Goal: Task Accomplishment & Management: Manage account settings

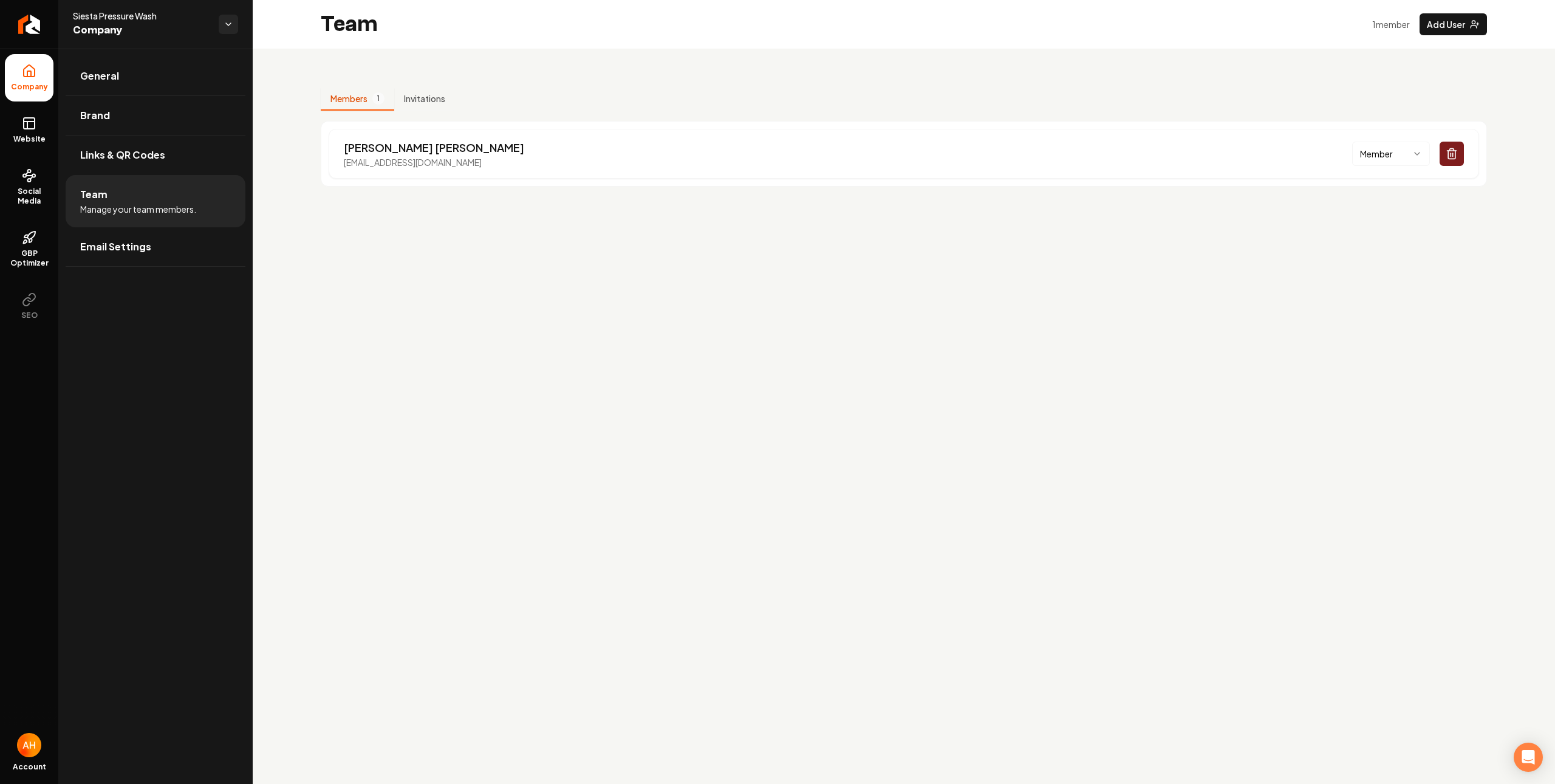
click at [630, 79] on div "Members 1 Invitations [PERSON_NAME] [EMAIL_ADDRESS][DOMAIN_NAME] Member" at bounding box center [905, 132] width 1303 height 167
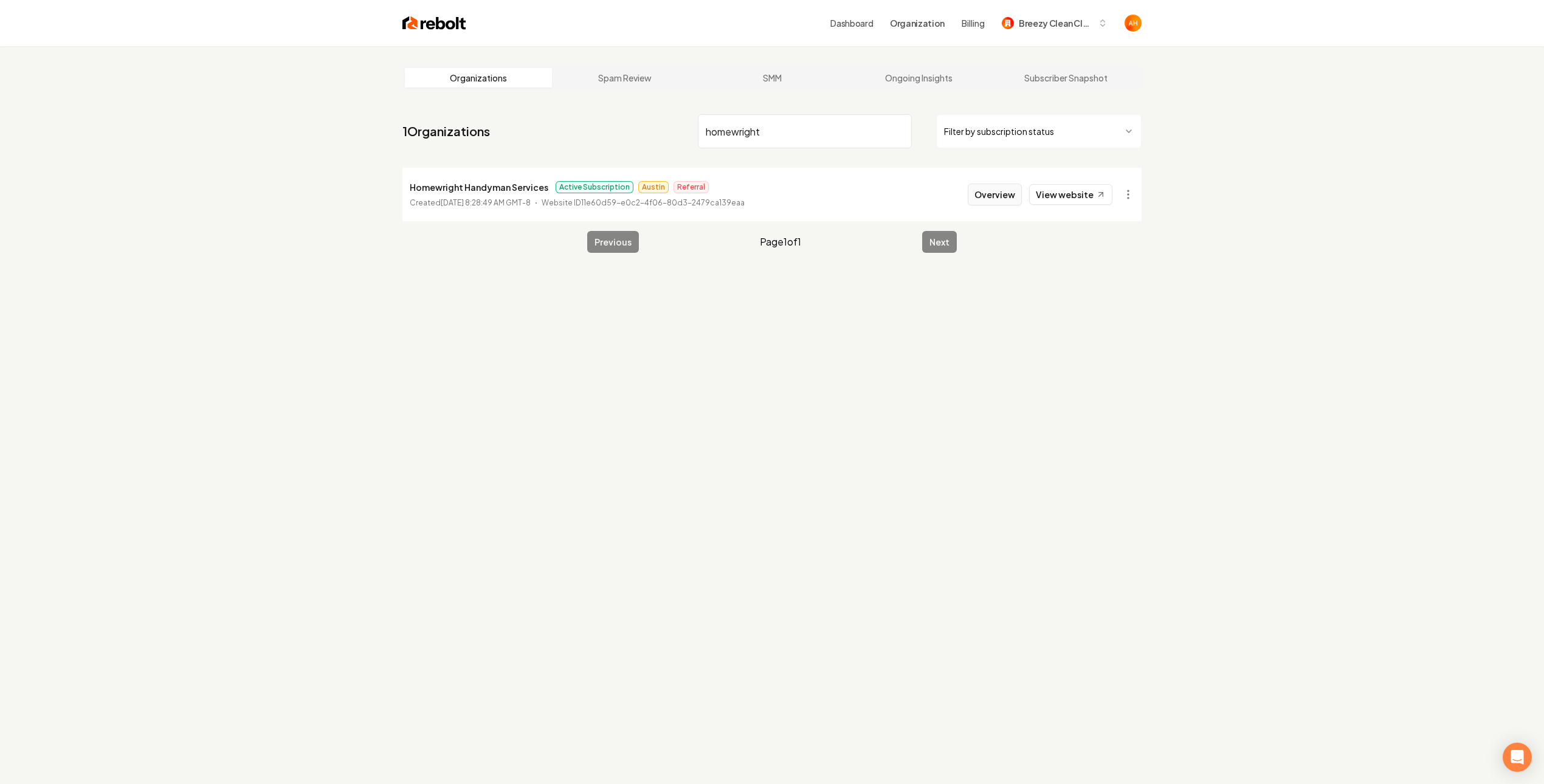
type input "homewright"
click at [999, 184] on button "Overview" at bounding box center [995, 194] width 54 height 22
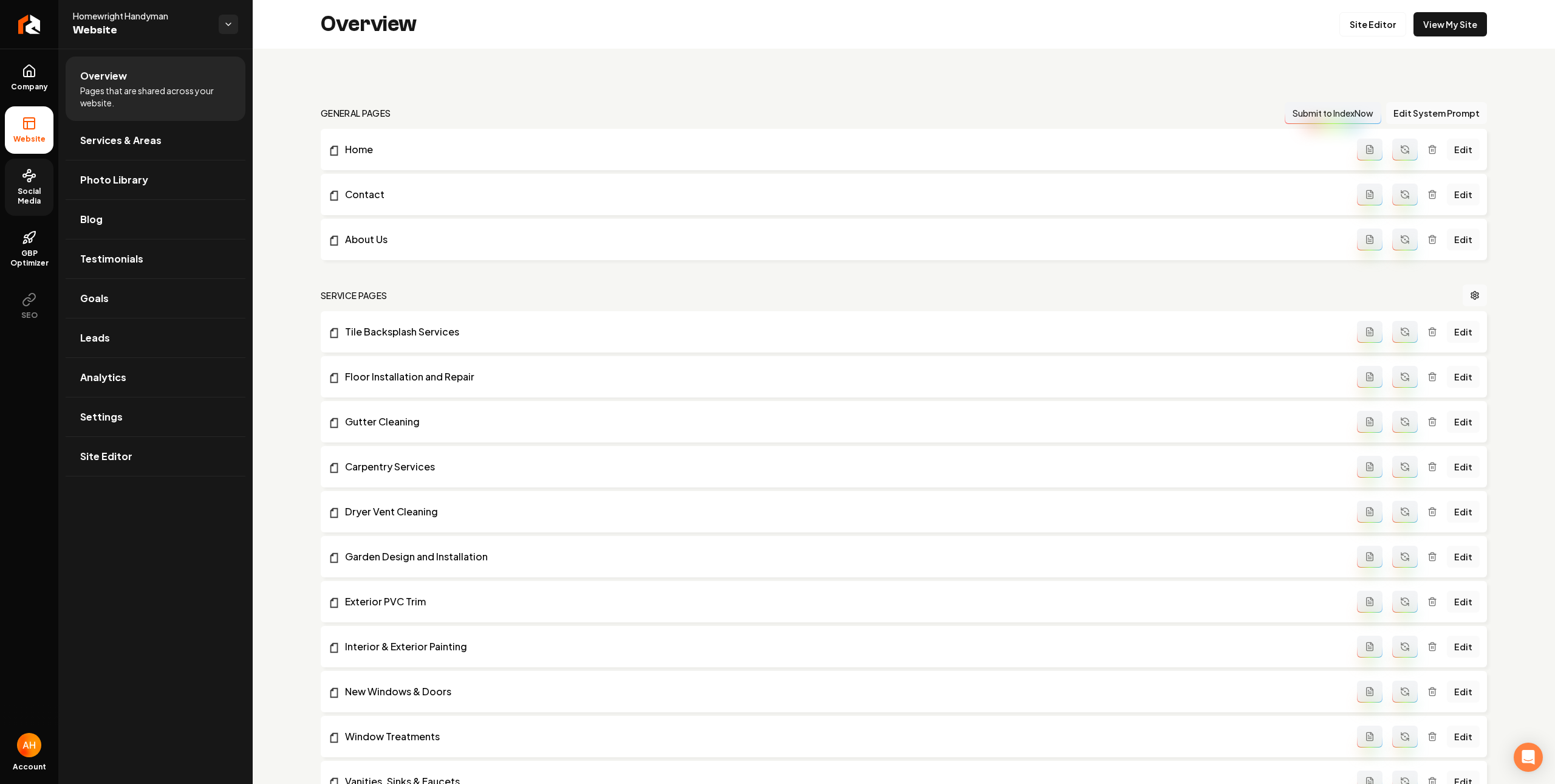
click at [43, 173] on link "Social Media" at bounding box center [29, 187] width 49 height 57
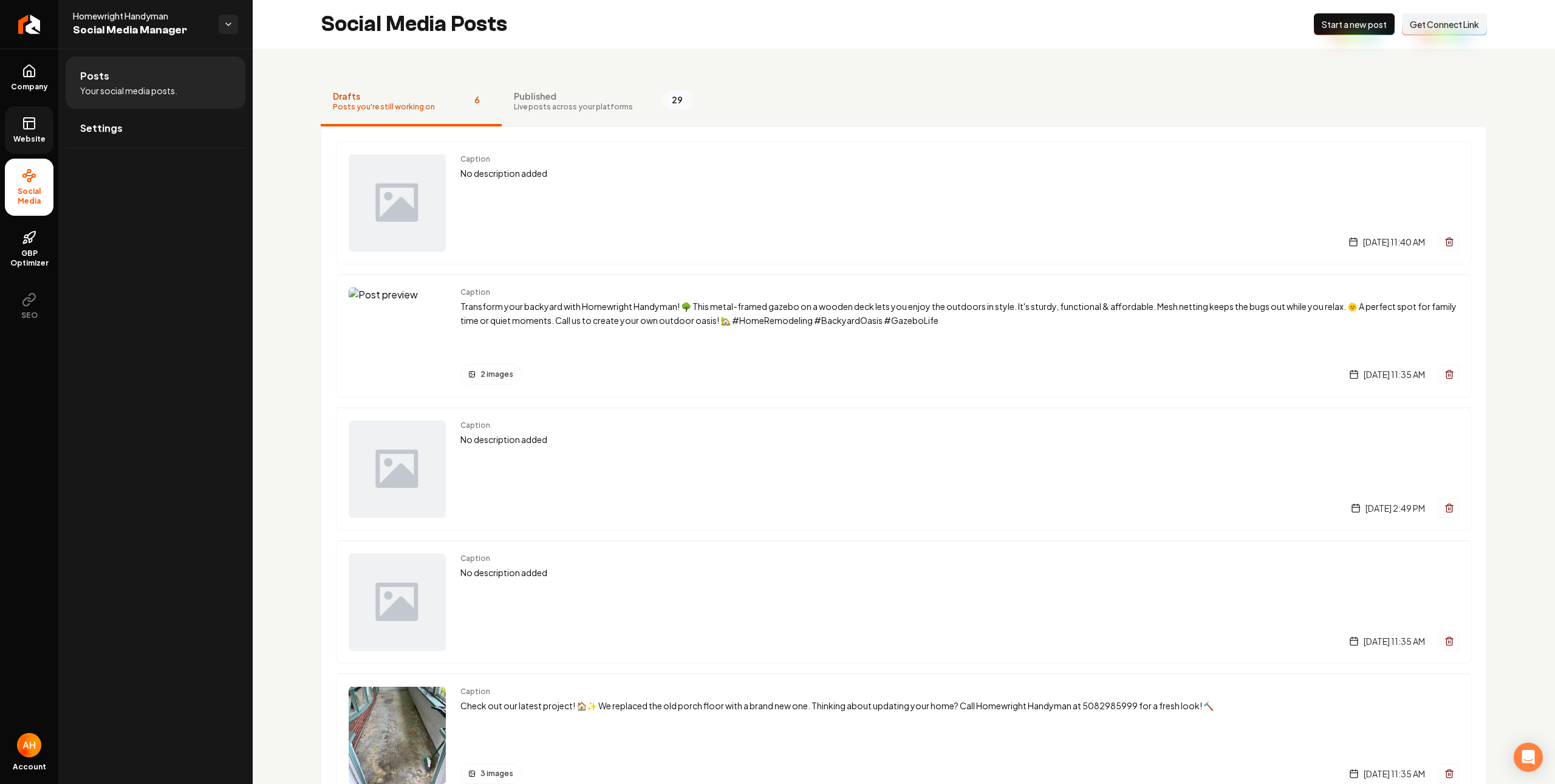
click at [41, 131] on link "Website" at bounding box center [29, 130] width 49 height 48
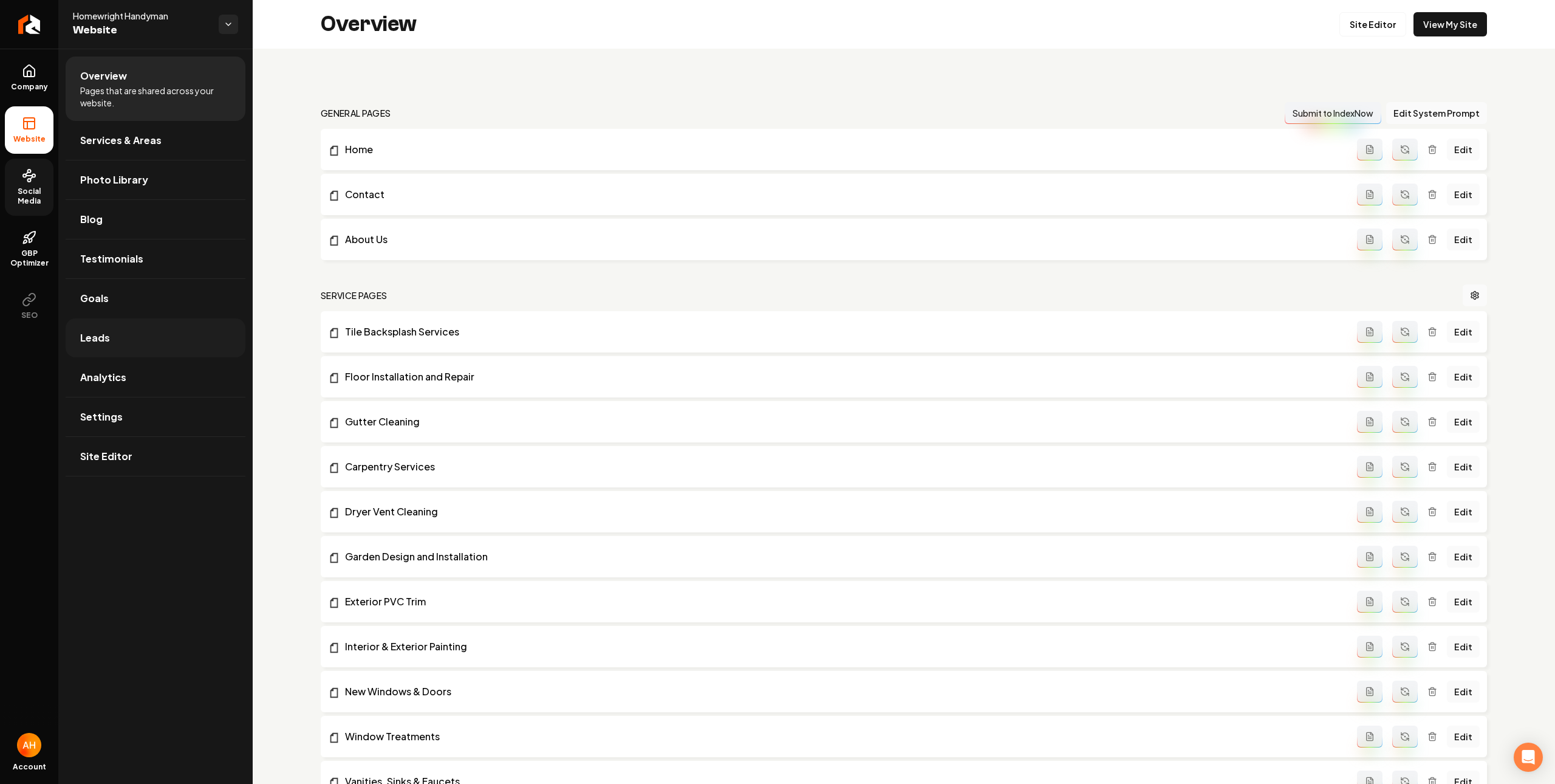
click at [171, 338] on link "Leads" at bounding box center [156, 337] width 180 height 39
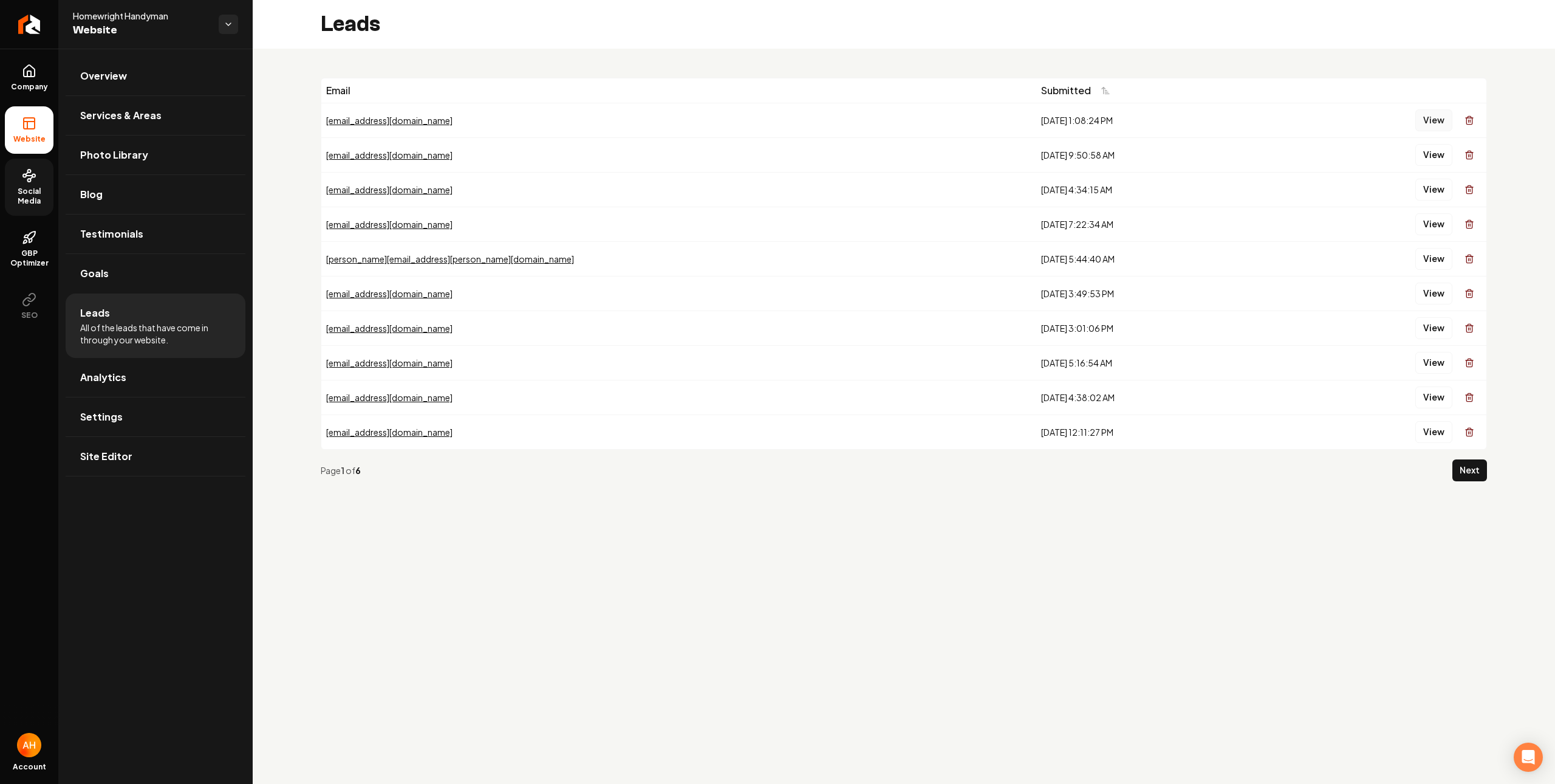
click at [1424, 116] on button "View" at bounding box center [1434, 119] width 37 height 22
click at [1425, 151] on button "View" at bounding box center [1434, 155] width 37 height 22
click at [1438, 184] on button "View" at bounding box center [1434, 189] width 37 height 22
click at [87, 66] on link "Overview" at bounding box center [156, 75] width 180 height 39
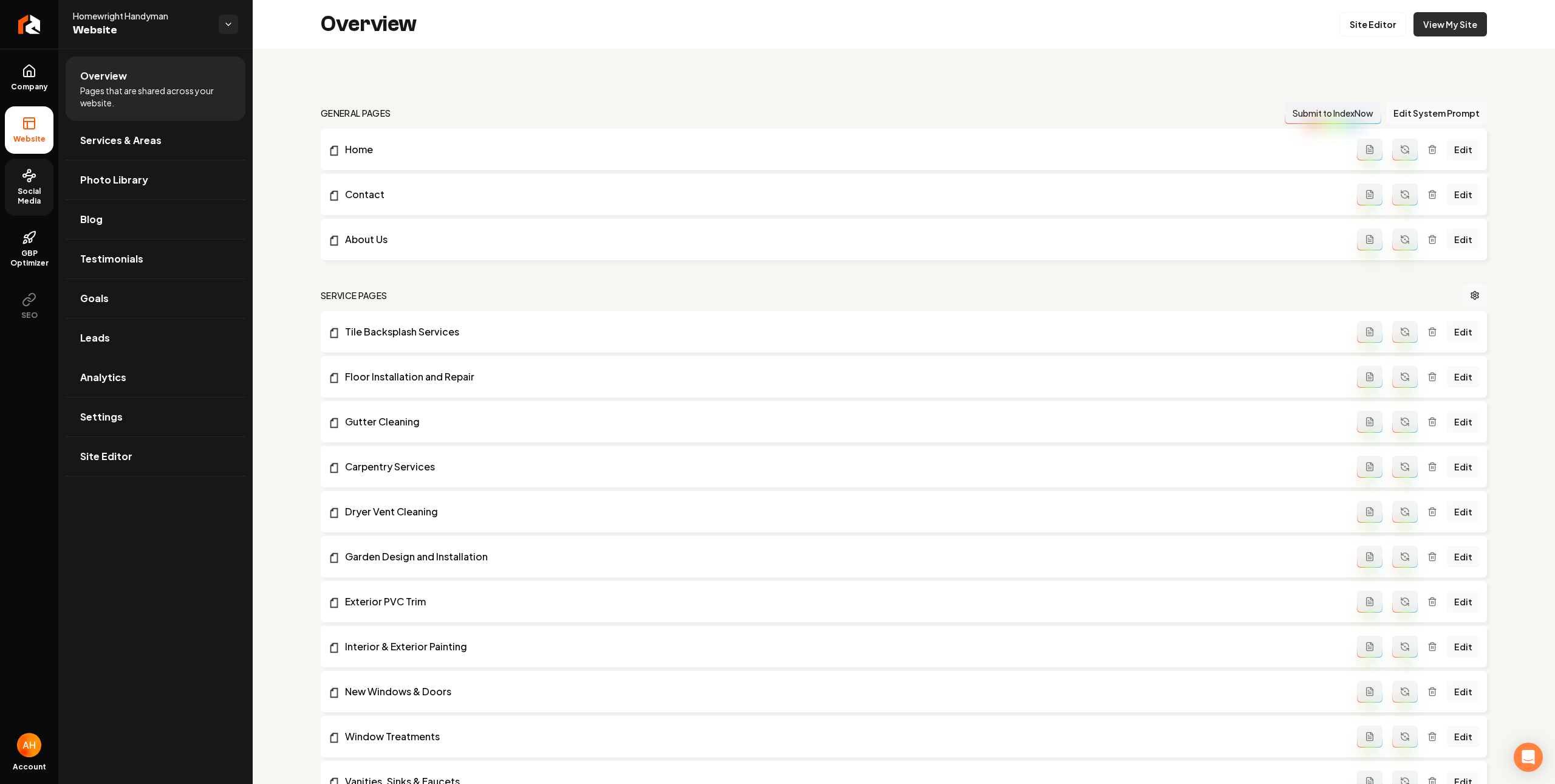
click at [1446, 28] on link "View My Site" at bounding box center [1450, 24] width 74 height 24
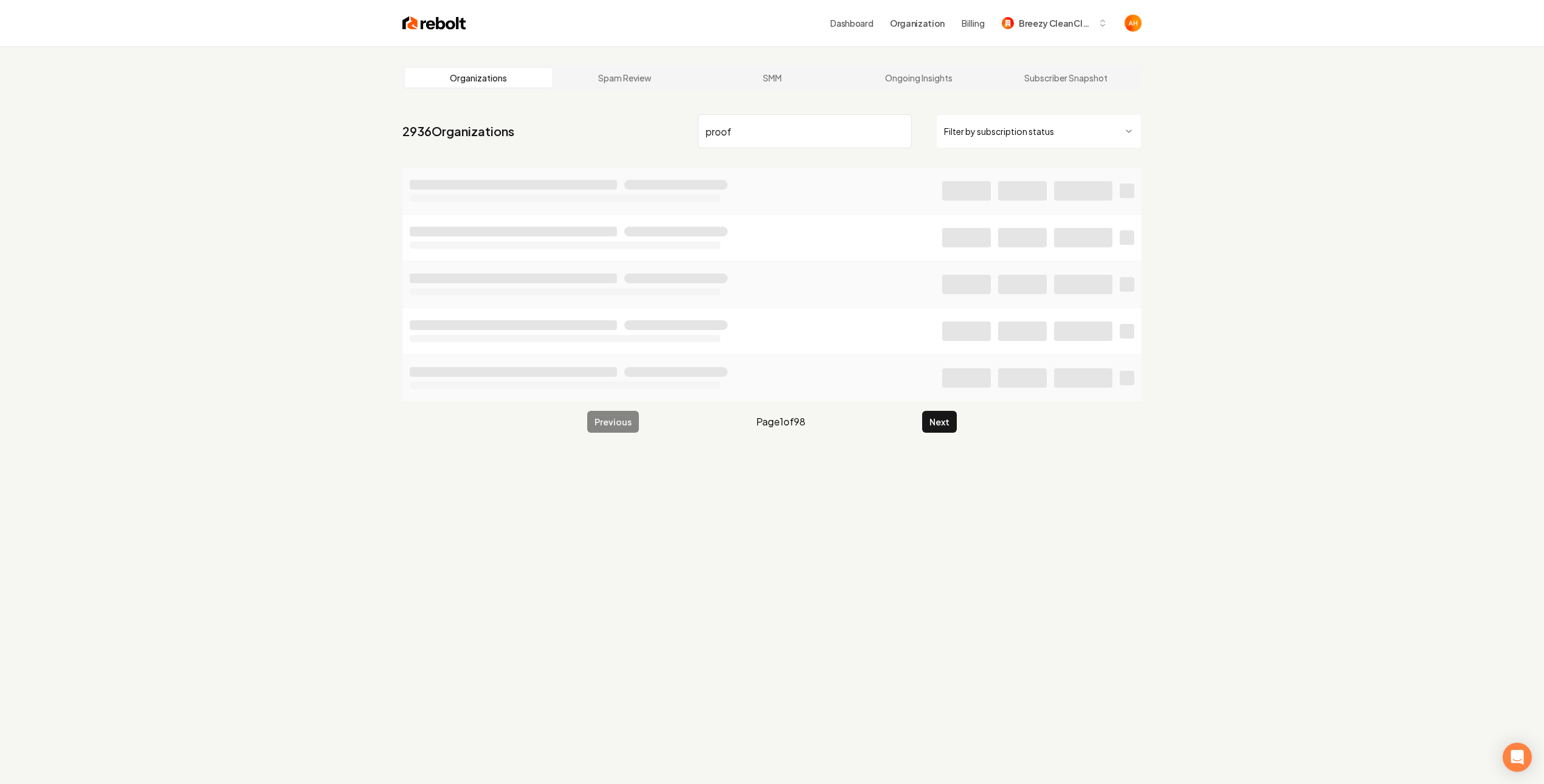
type input "proof"
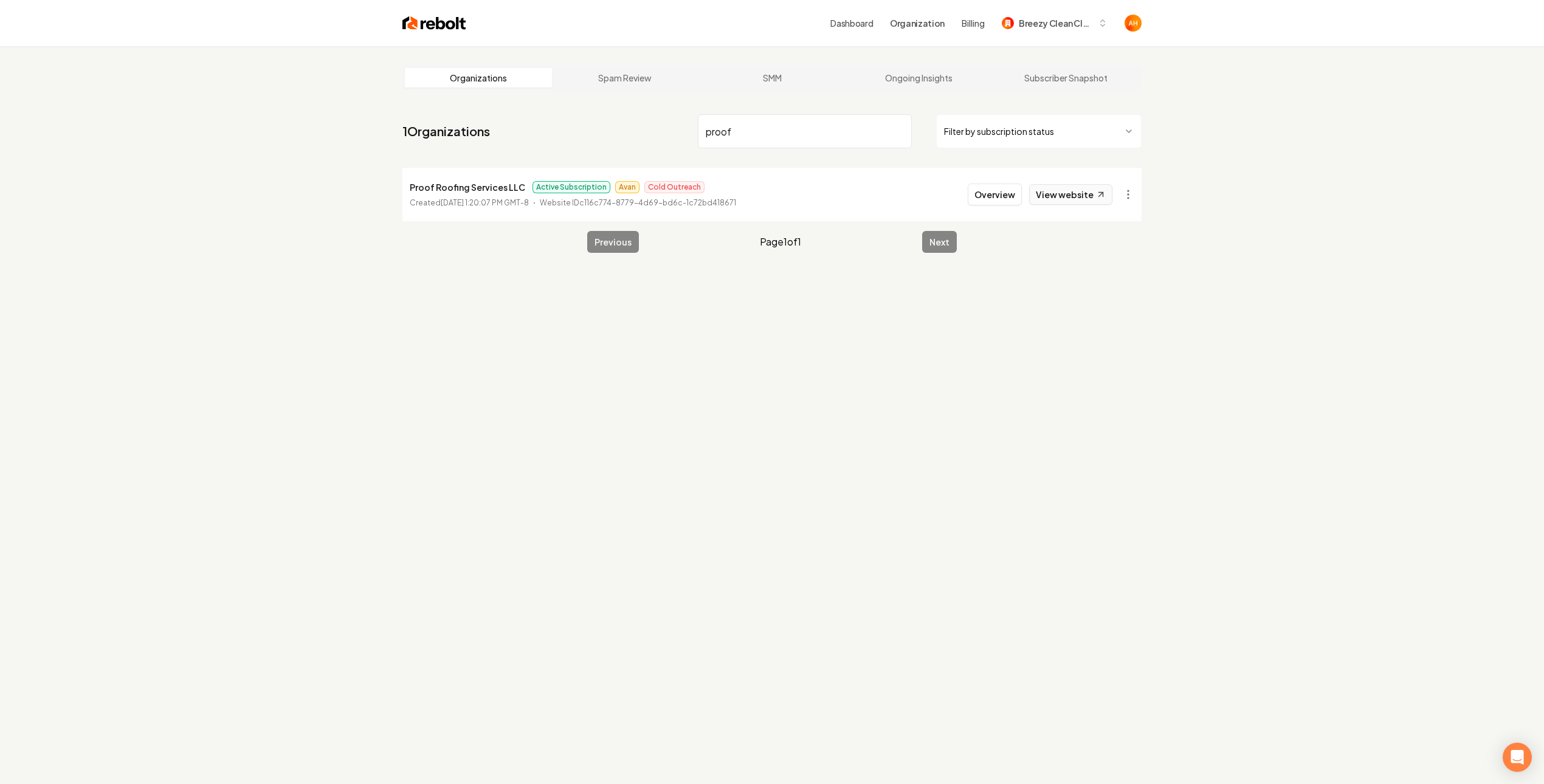
click at [1081, 196] on link "View website" at bounding box center [1070, 195] width 83 height 21
click at [0, 0] on div "Dashboard Organization Billing Breezy Clean Cleaning Organizations Spam Review …" at bounding box center [772, 392] width 1544 height 784
click at [977, 200] on button "Overview" at bounding box center [995, 194] width 54 height 22
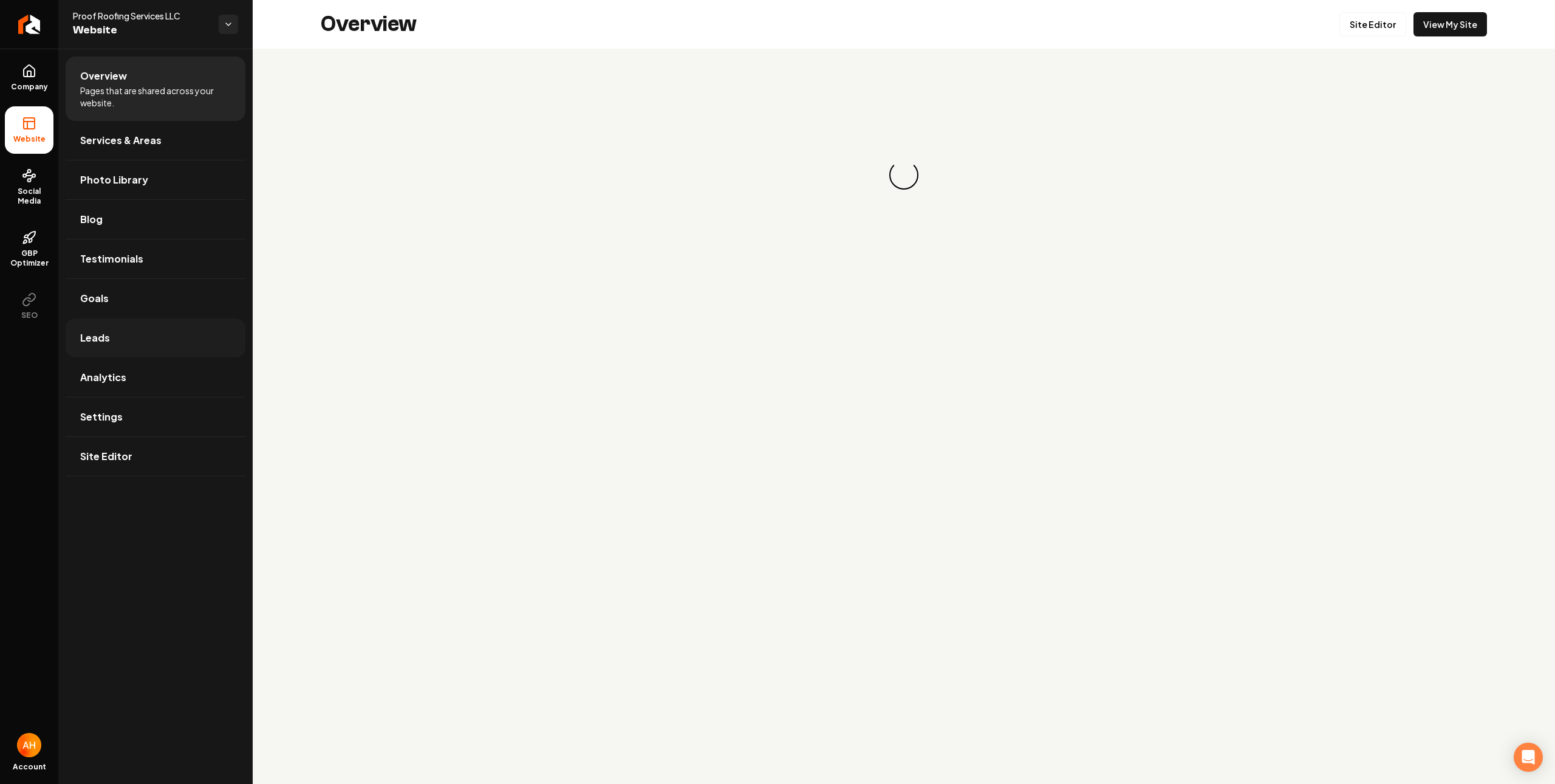
click at [142, 335] on link "Leads" at bounding box center [156, 337] width 180 height 39
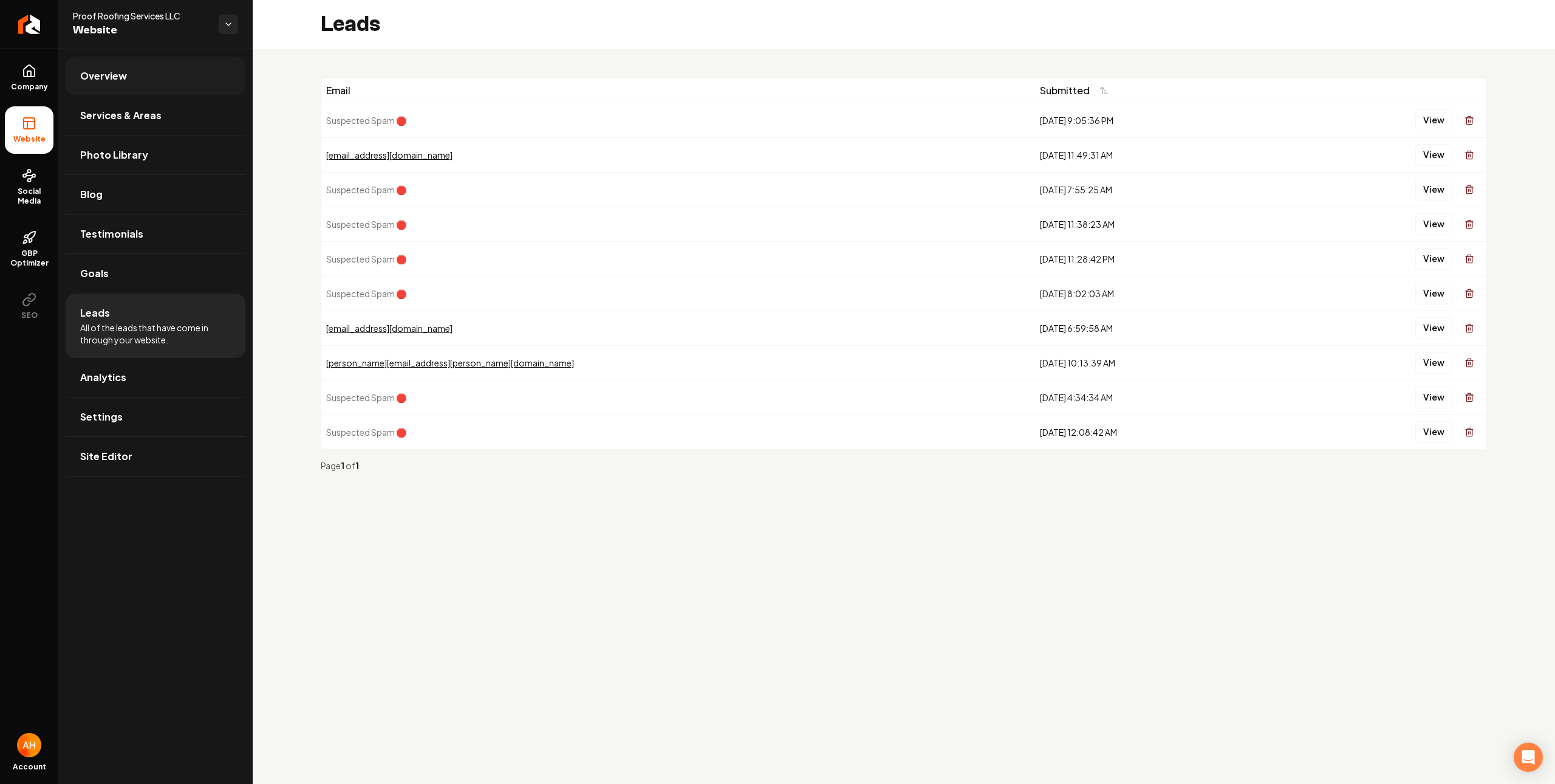
click at [229, 79] on link "Overview" at bounding box center [156, 75] width 180 height 39
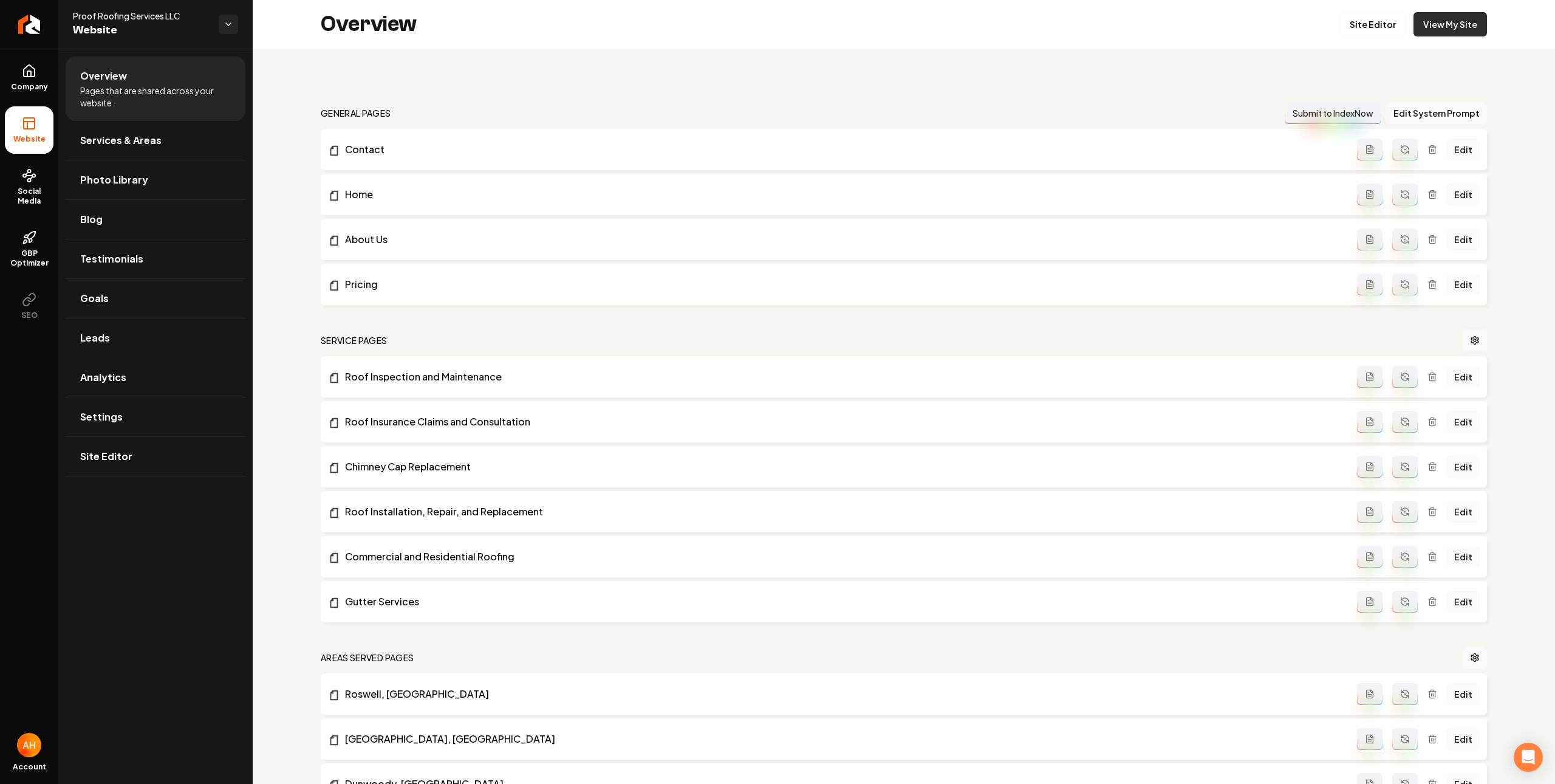
click at [1419, 26] on link "View My Site" at bounding box center [1450, 24] width 74 height 24
drag, startPoint x: 55, startPoint y: 168, endPoint x: 48, endPoint y: 176, distance: 10.6
click at [54, 168] on ul "Company Website Social Media GBP Optimizer SEO" at bounding box center [29, 192] width 58 height 286
click at [36, 188] on span "Social Media" at bounding box center [29, 196] width 49 height 19
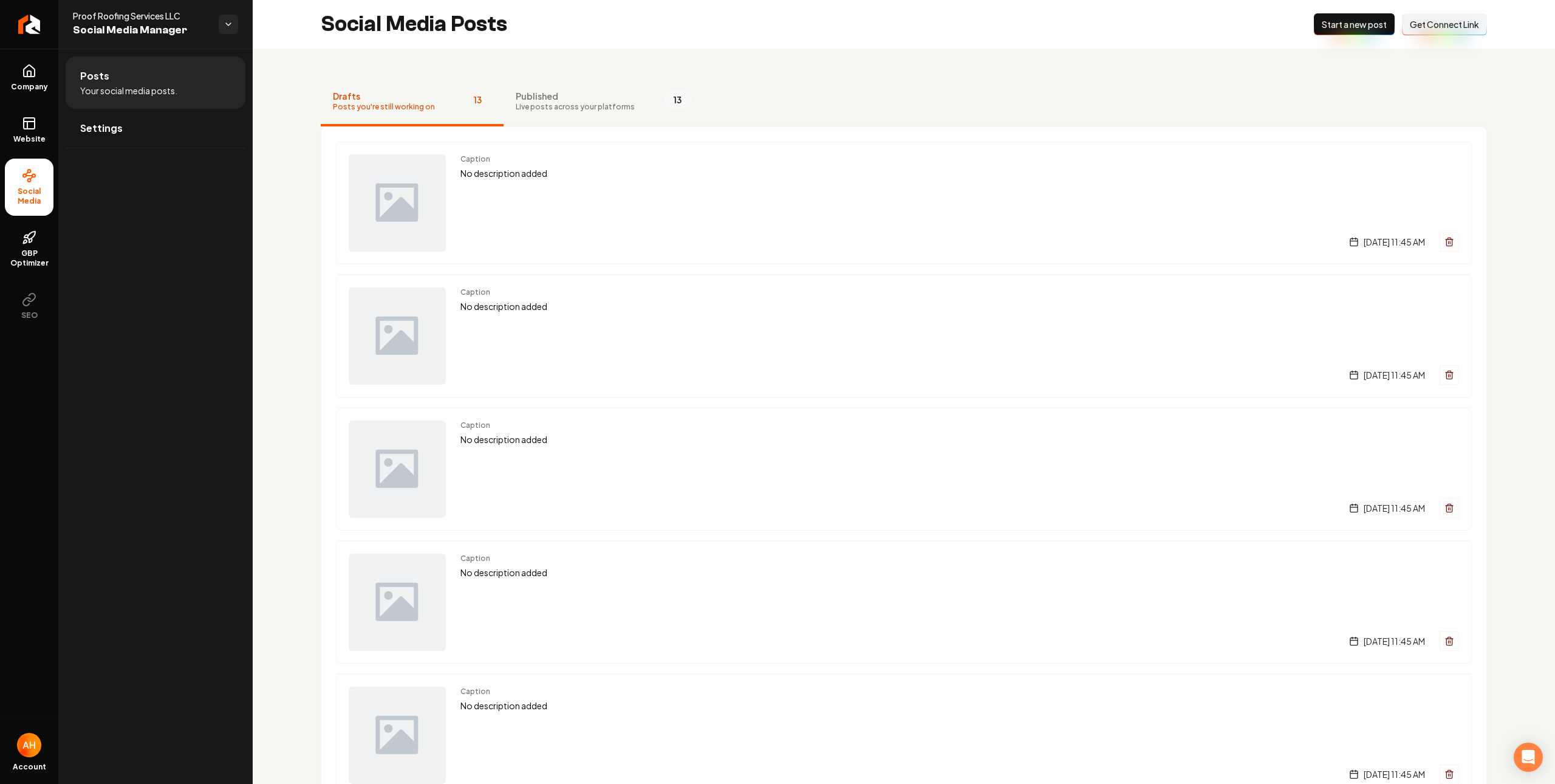
click at [573, 101] on span "Published" at bounding box center [575, 95] width 119 height 12
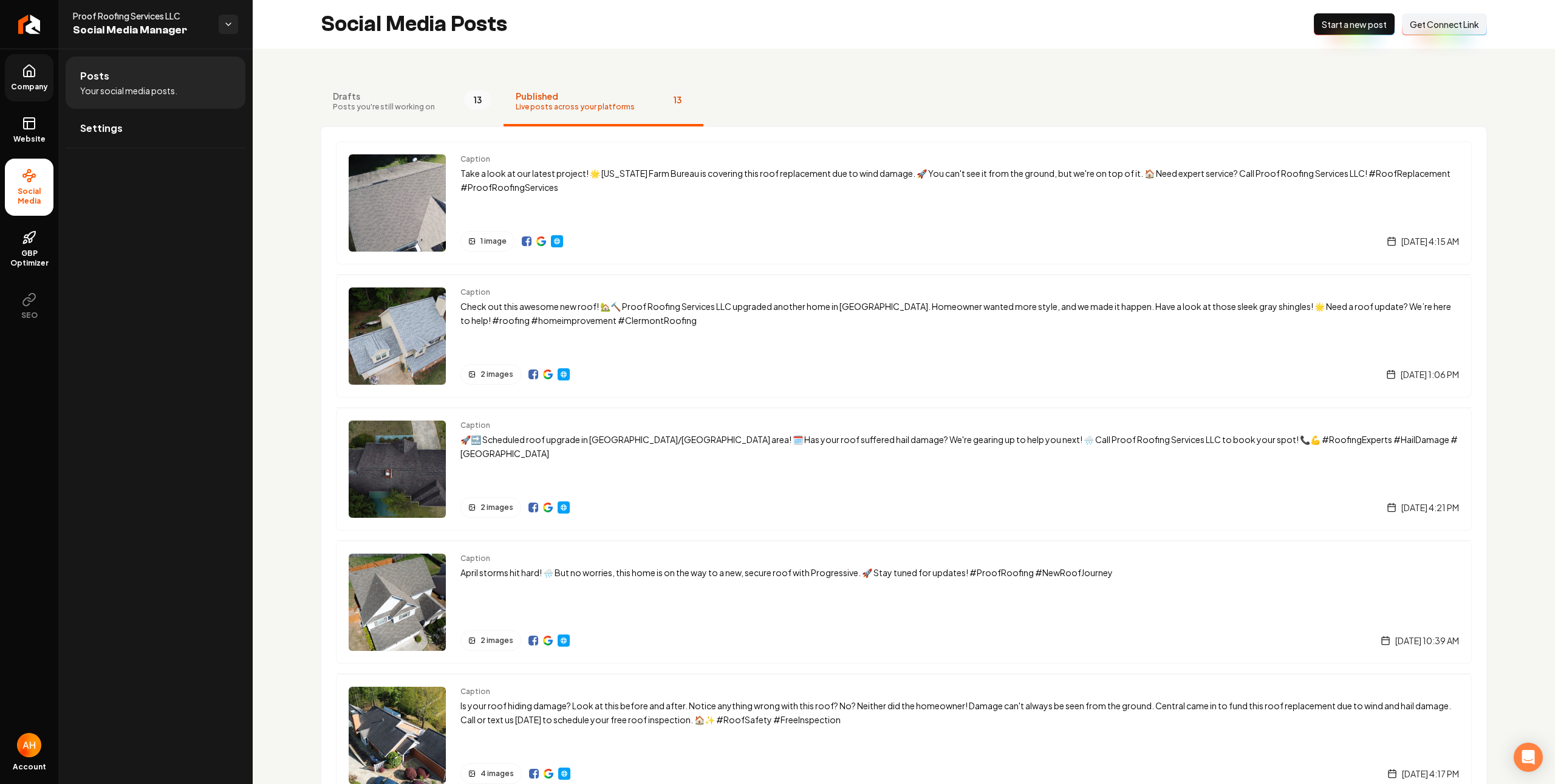
click at [41, 74] on link "Company" at bounding box center [29, 78] width 49 height 48
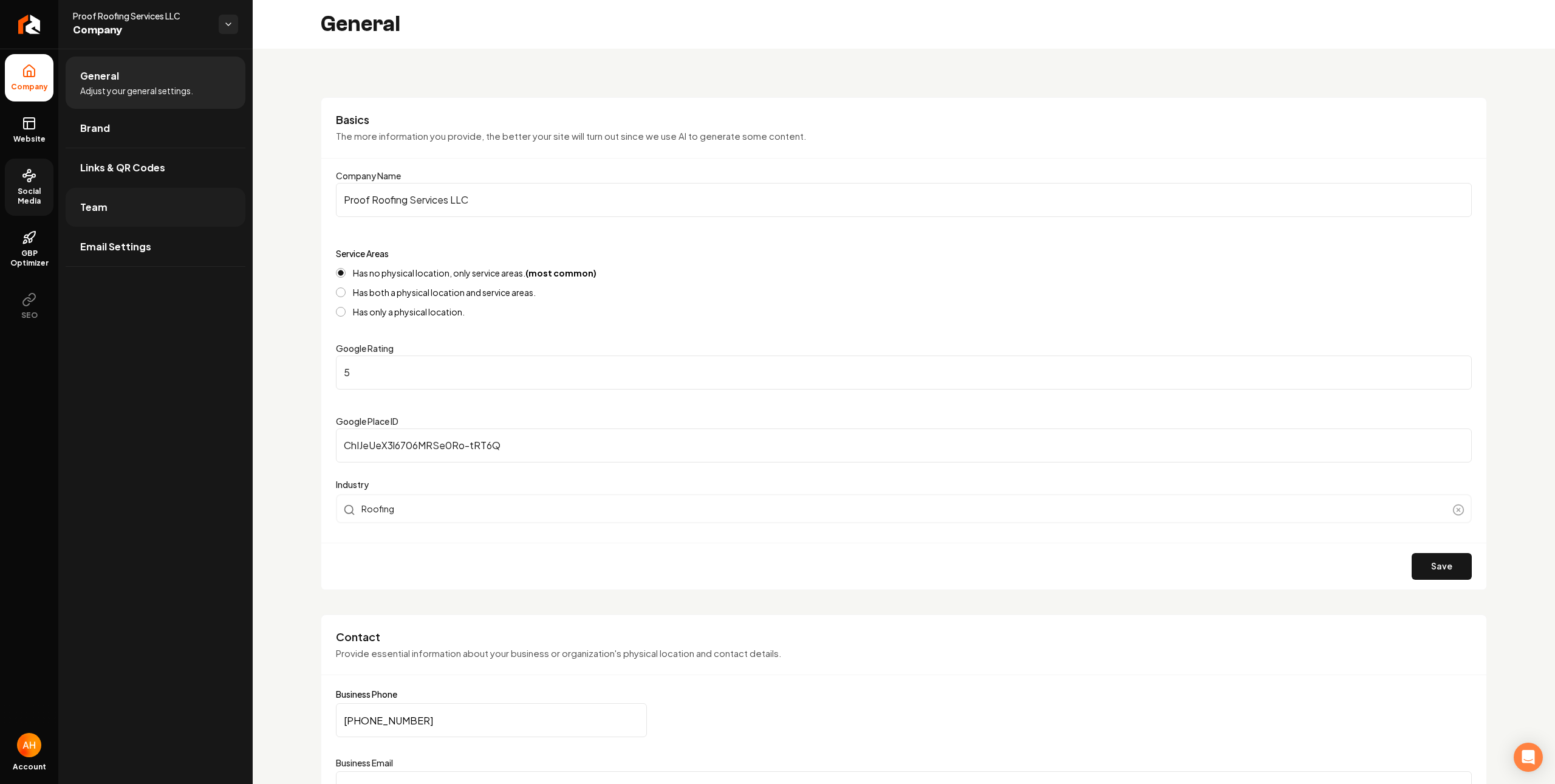
click at [154, 201] on link "Team" at bounding box center [156, 207] width 180 height 39
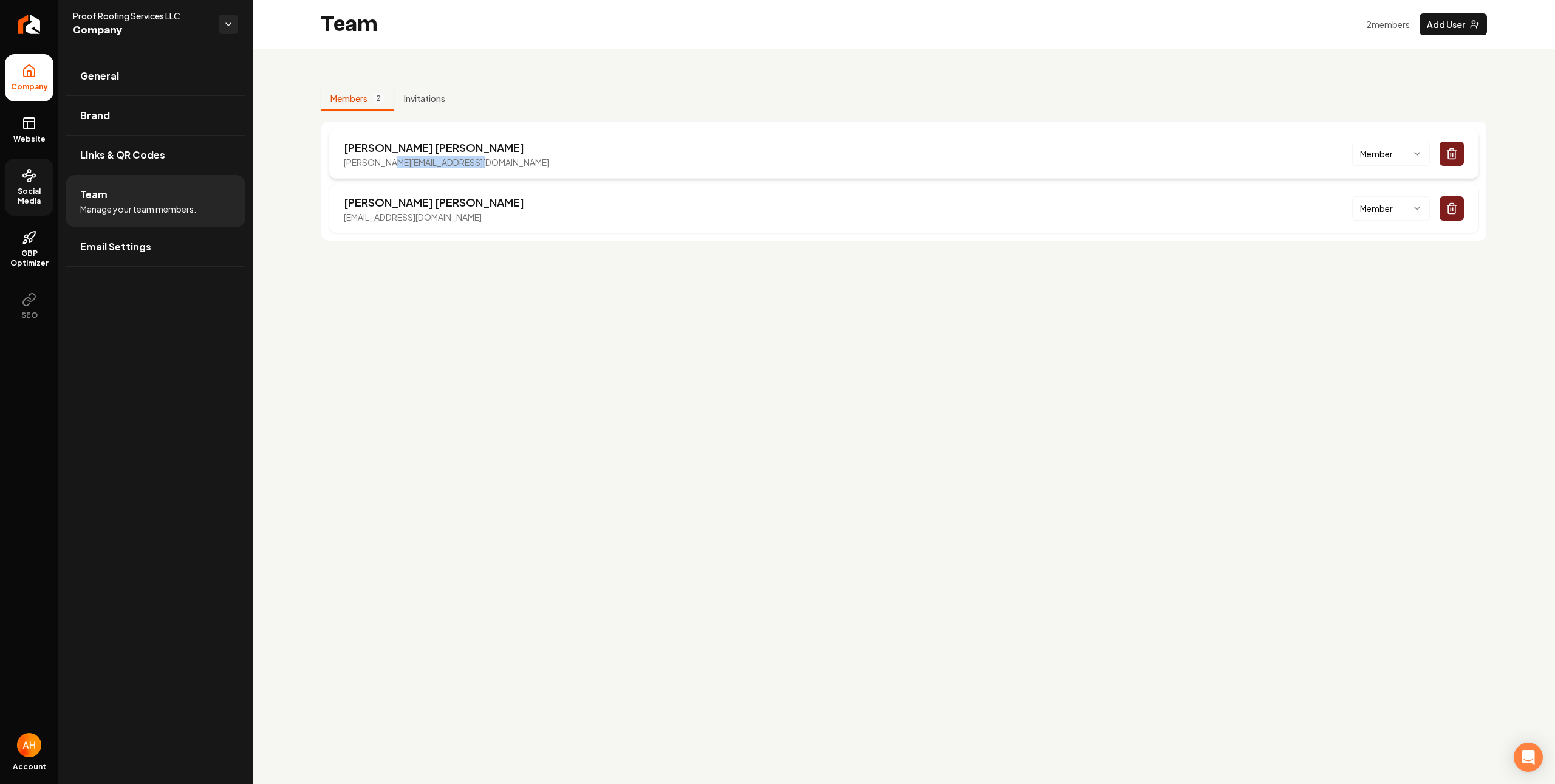
drag, startPoint x: 476, startPoint y: 162, endPoint x: 385, endPoint y: 162, distance: 91.0
click at [385, 162] on div "Armen Jay [EMAIL_ADDRESS][DOMAIN_NAME] Member" at bounding box center [904, 154] width 1151 height 50
drag, startPoint x: 466, startPoint y: 215, endPoint x: 368, endPoint y: 218, distance: 98.0
click at [368, 218] on div "[PERSON_NAME] [EMAIL_ADDRESS][DOMAIN_NAME] Member" at bounding box center [904, 208] width 1151 height 50
click at [51, 139] on link "Website" at bounding box center [29, 130] width 49 height 48
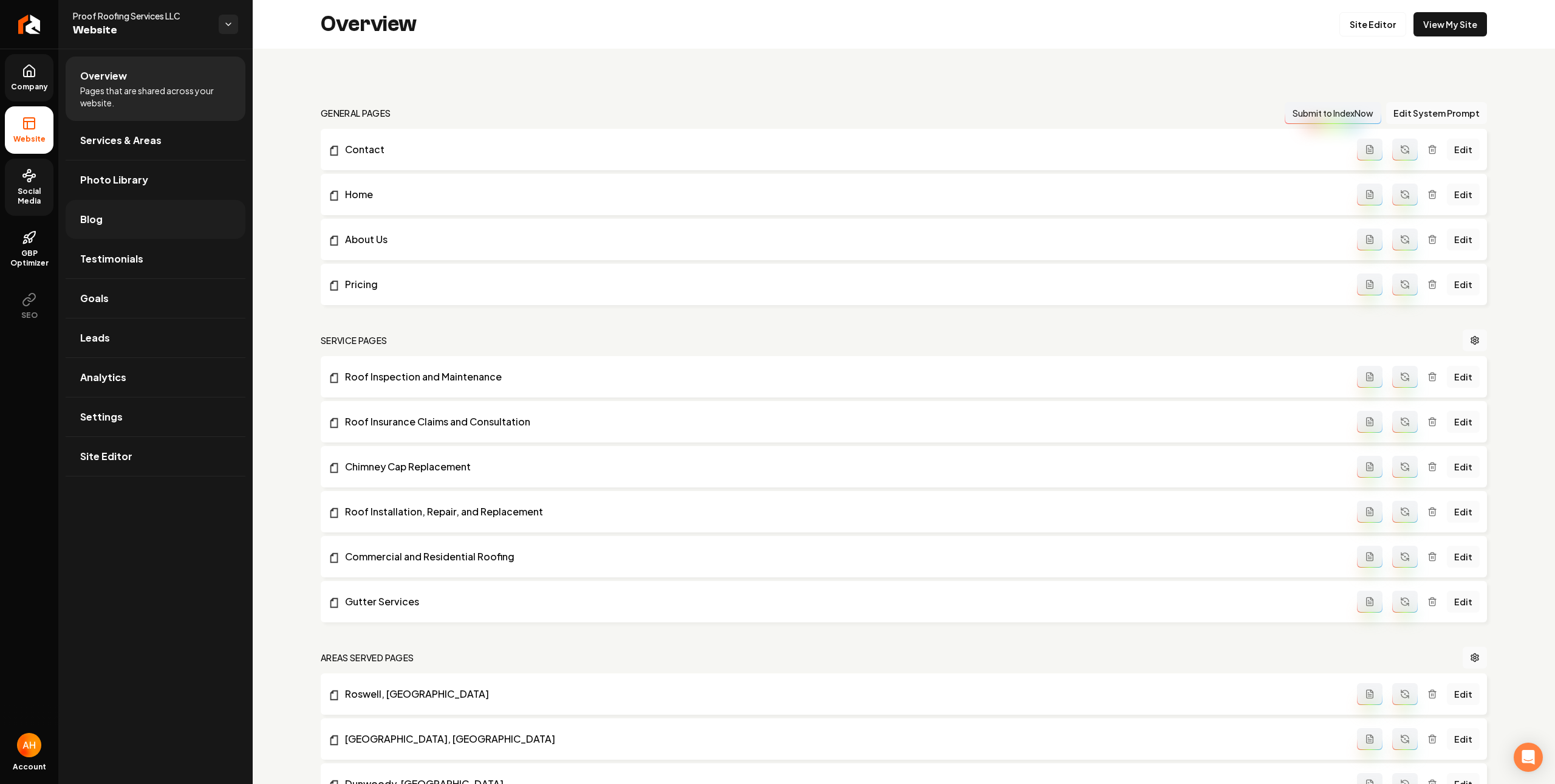
click at [186, 235] on link "Blog" at bounding box center [156, 219] width 180 height 39
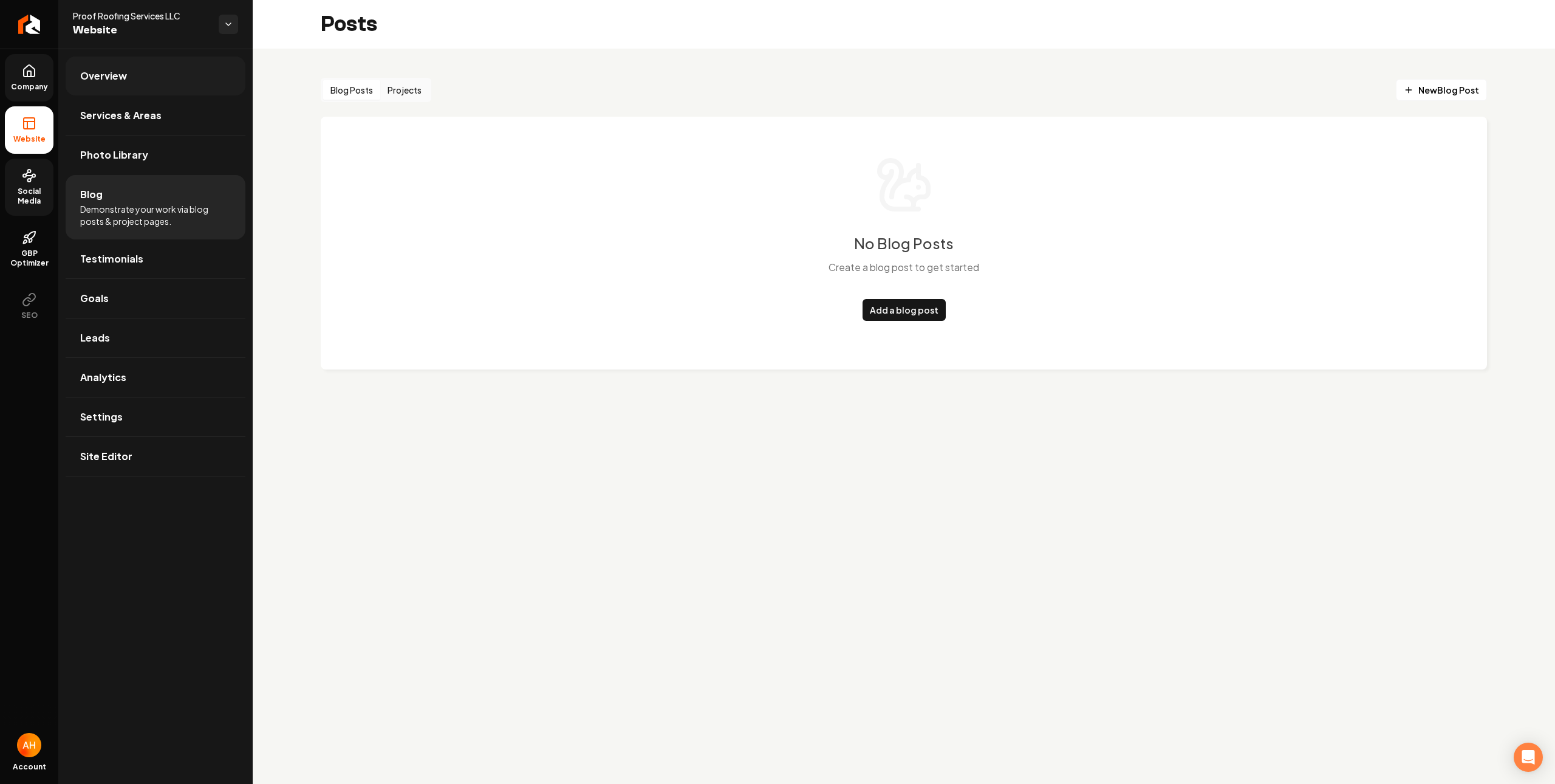
click at [161, 73] on link "Overview" at bounding box center [156, 75] width 180 height 39
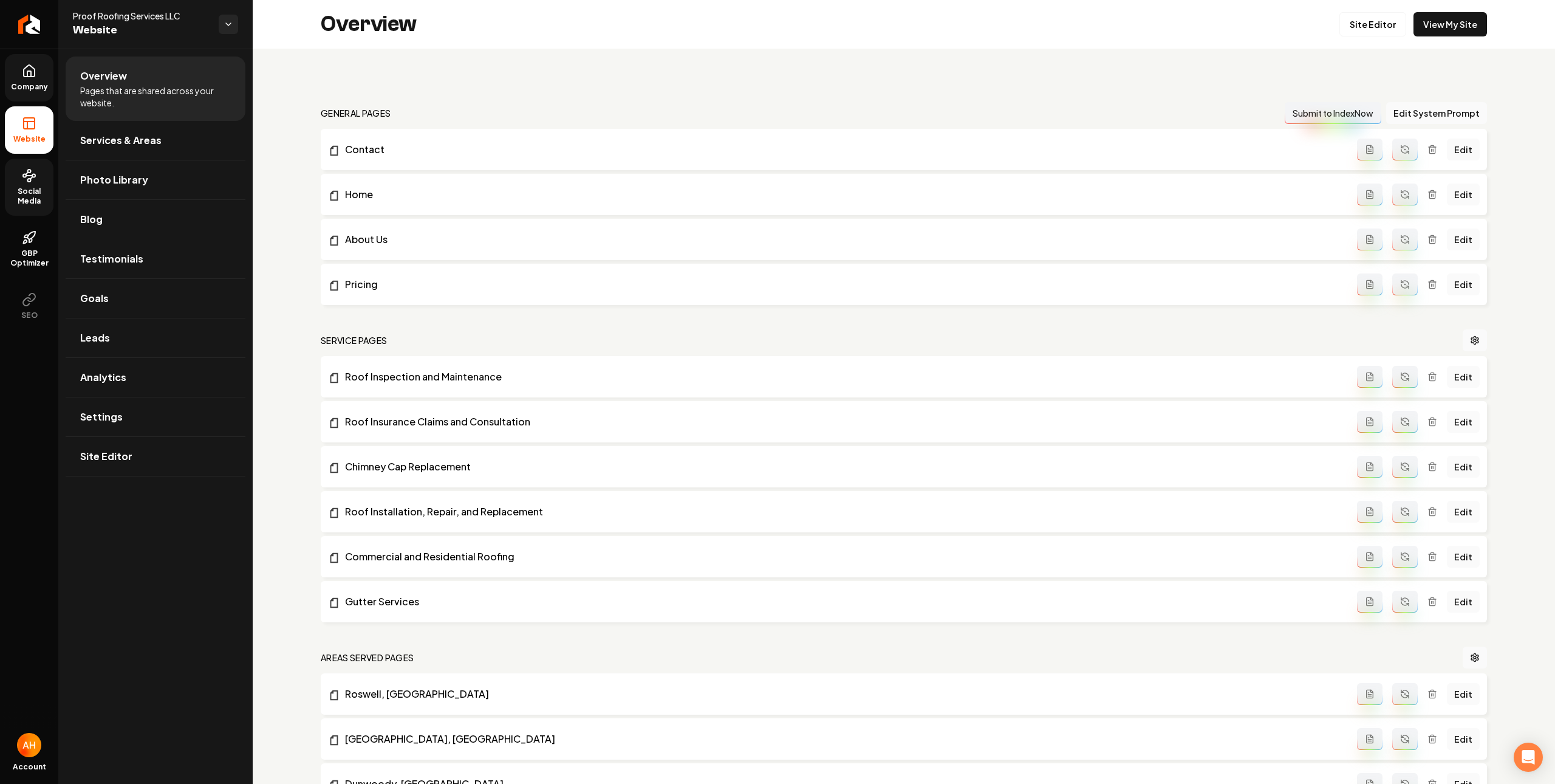
click at [39, 71] on link "Company" at bounding box center [29, 78] width 49 height 48
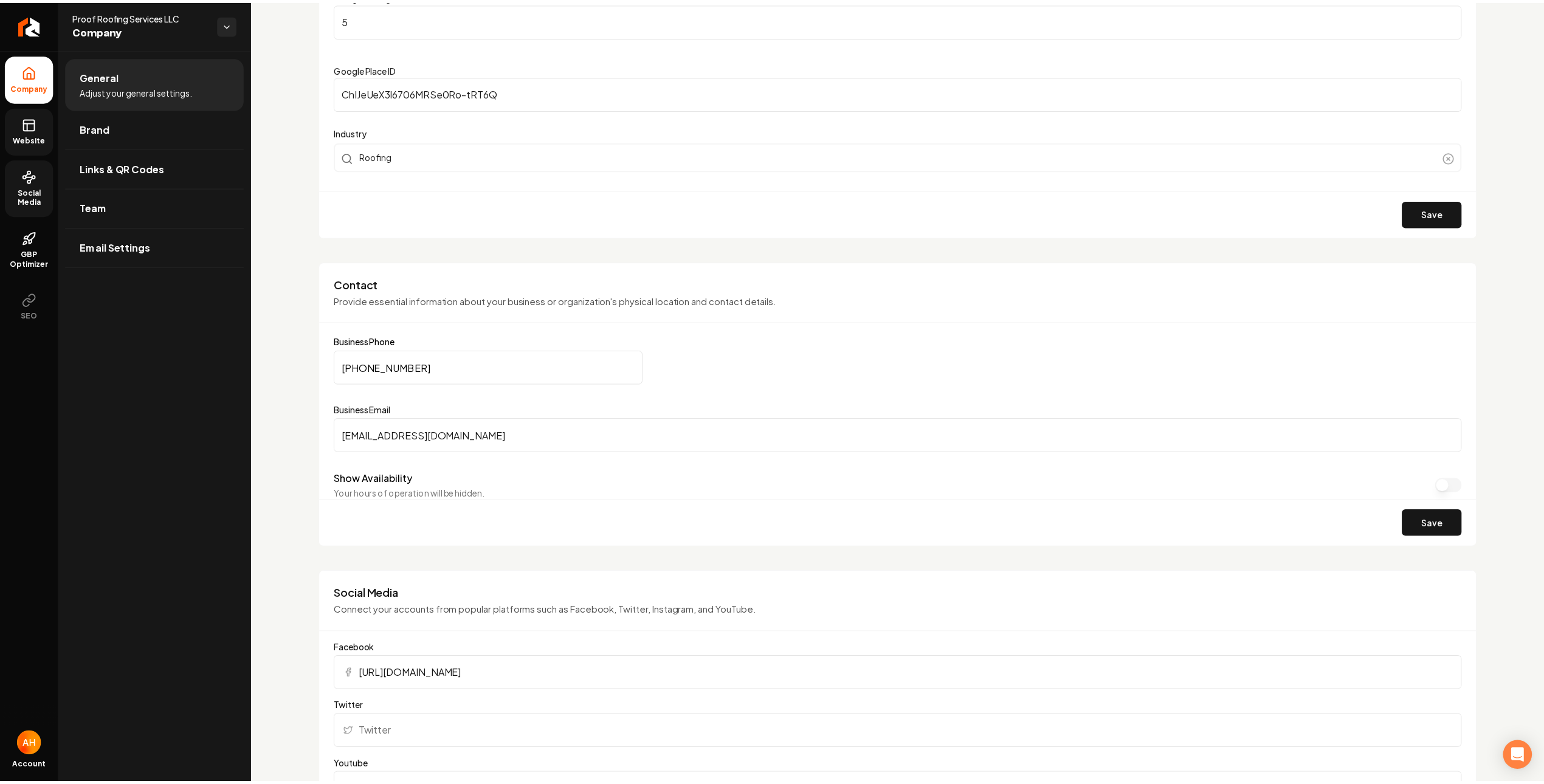
scroll to position [633, 0]
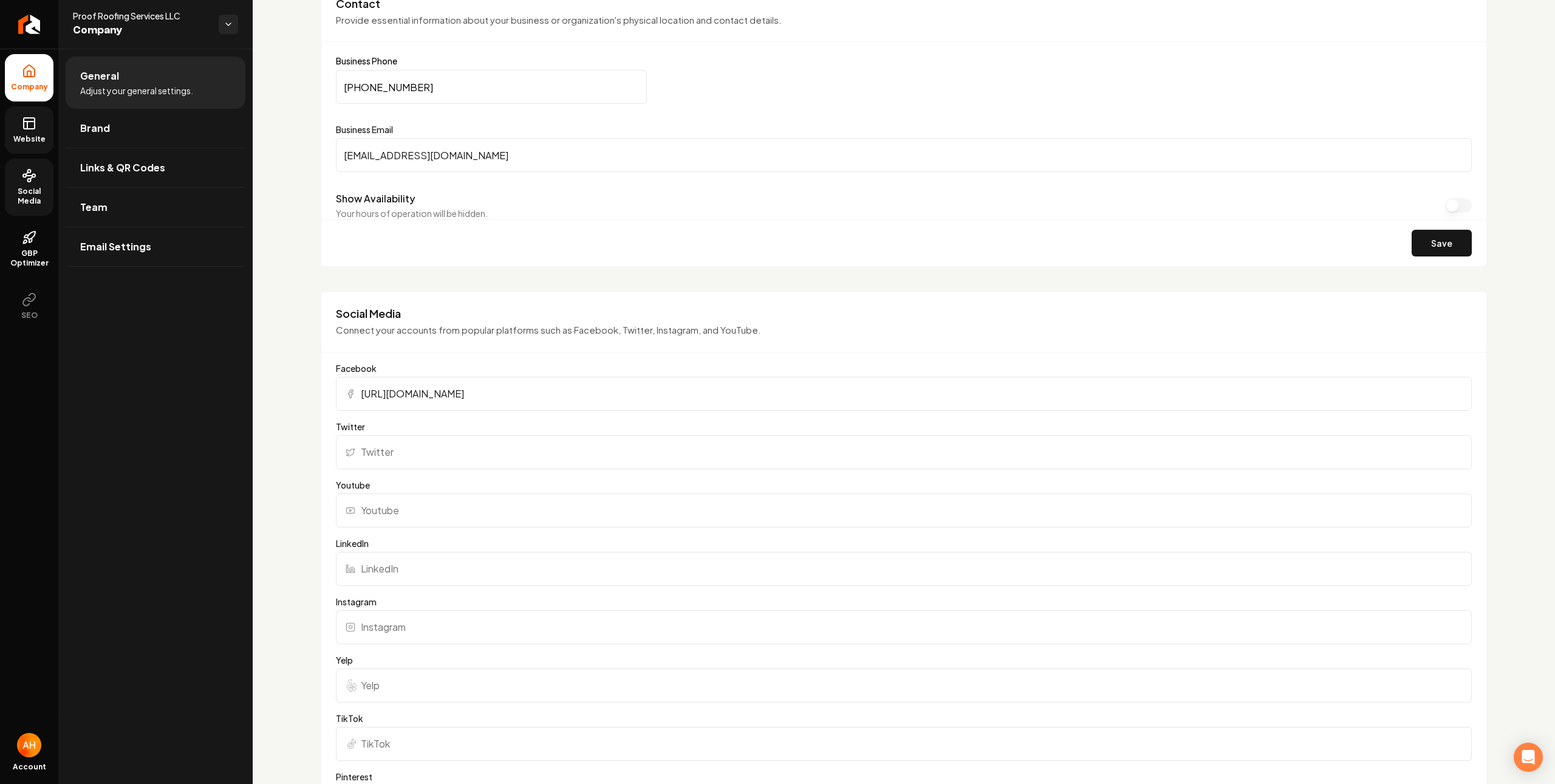
click at [545, 147] on input "[EMAIL_ADDRESS][DOMAIN_NAME]" at bounding box center [904, 155] width 1136 height 34
click at [711, 122] on form "Business Phone [PHONE_NUMBER] Business Email [EMAIL_ADDRESS][DOMAIN_NAME] Show …" at bounding box center [904, 160] width 1136 height 209
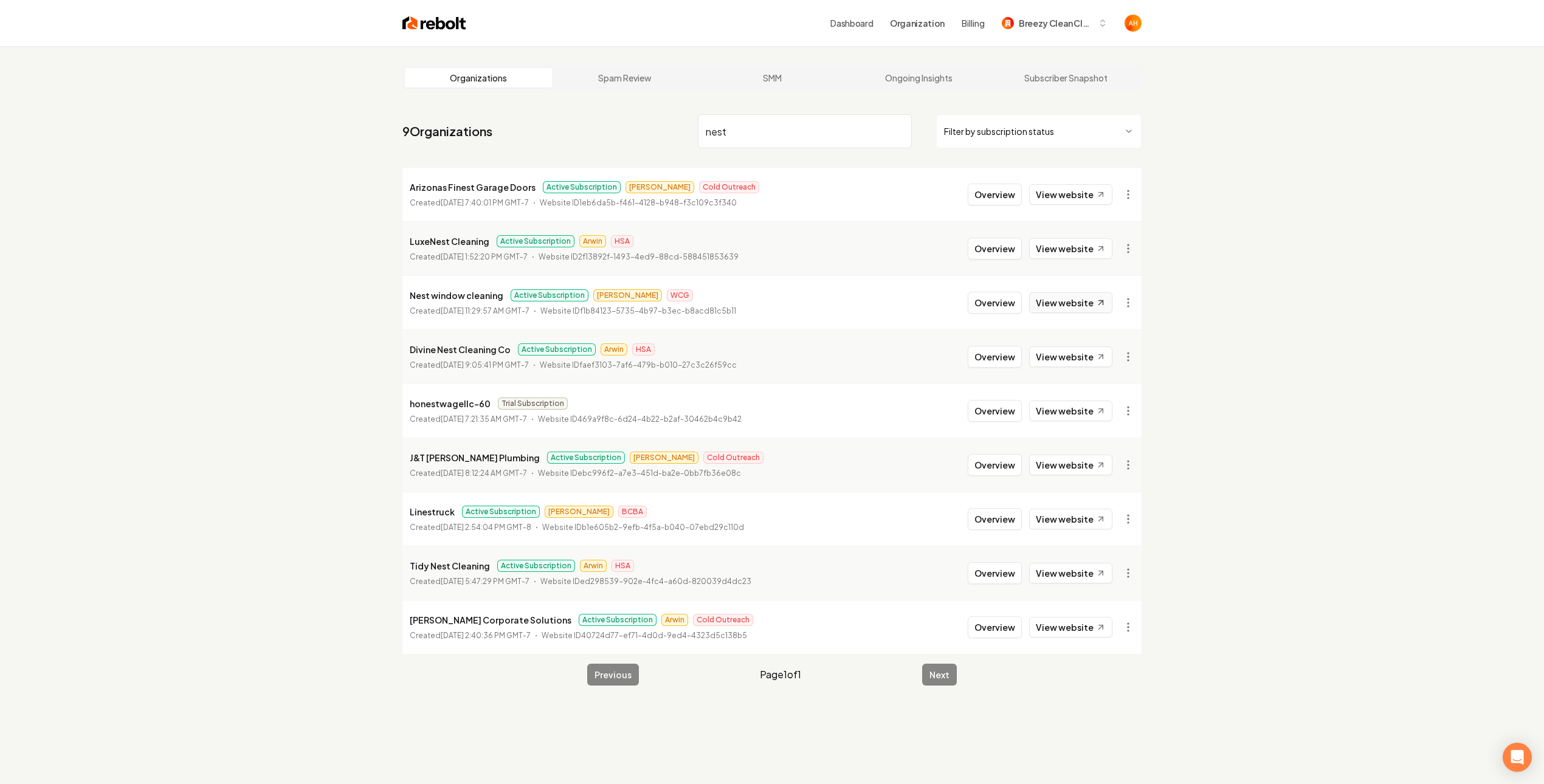
click at [1072, 311] on link "View website" at bounding box center [1070, 303] width 83 height 21
click at [740, 139] on input "nest" at bounding box center [804, 132] width 214 height 34
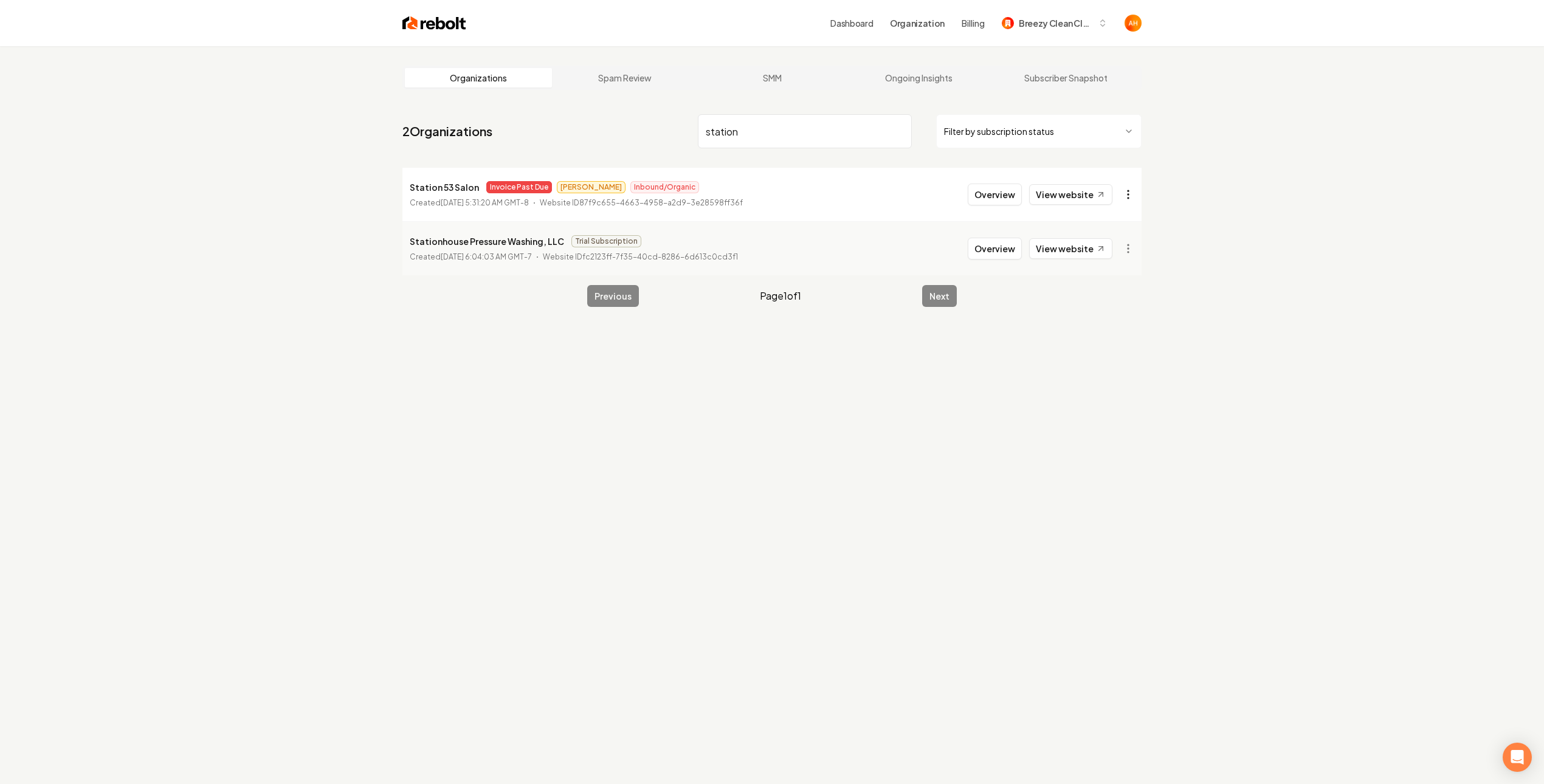
click at [1133, 196] on html "Dashboard Organization Billing Breezy Clean Cleaning Organizations Spam Review …" at bounding box center [772, 392] width 1544 height 784
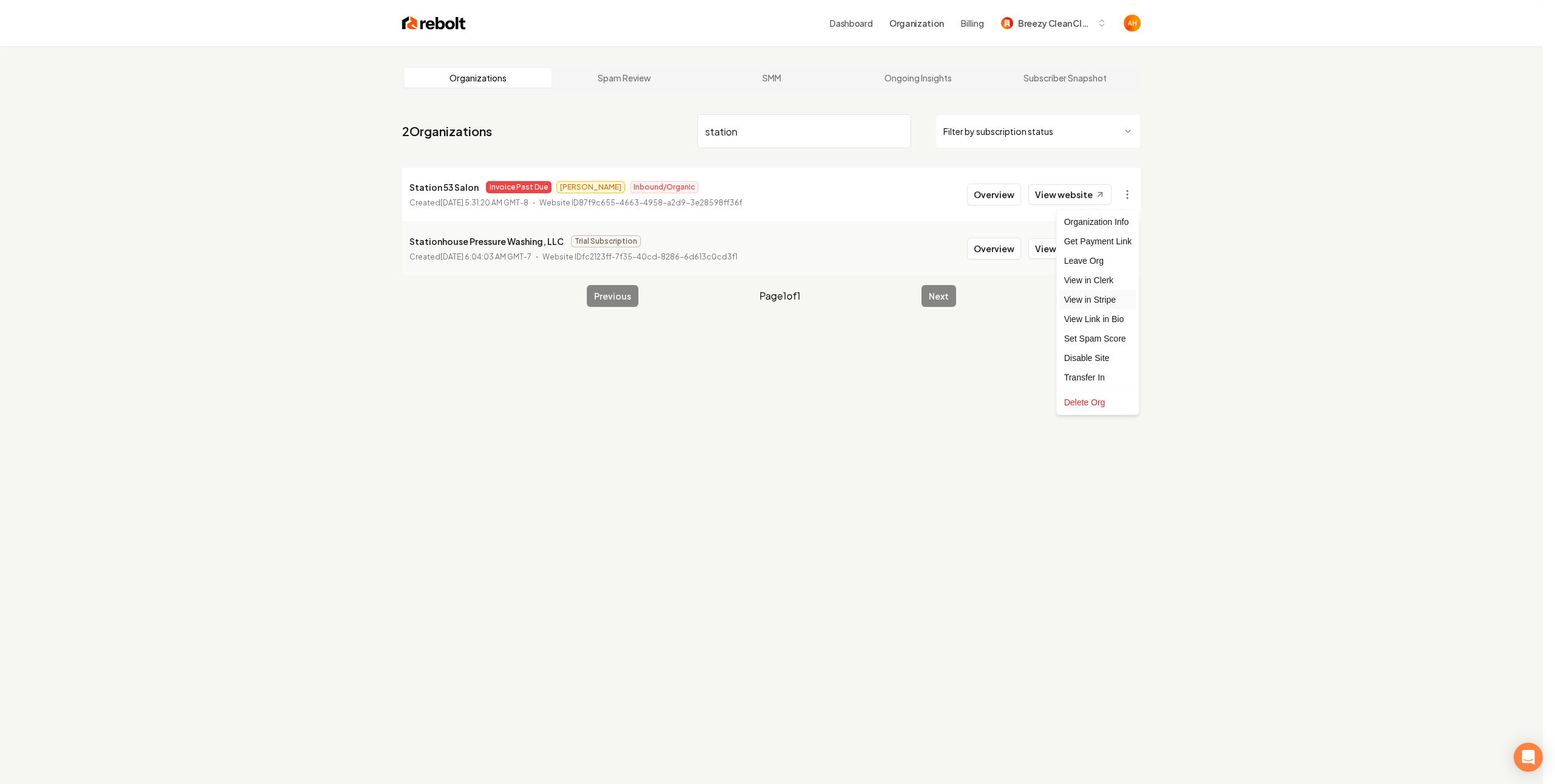
click at [1101, 305] on link "View in Stripe" at bounding box center [1097, 299] width 77 height 19
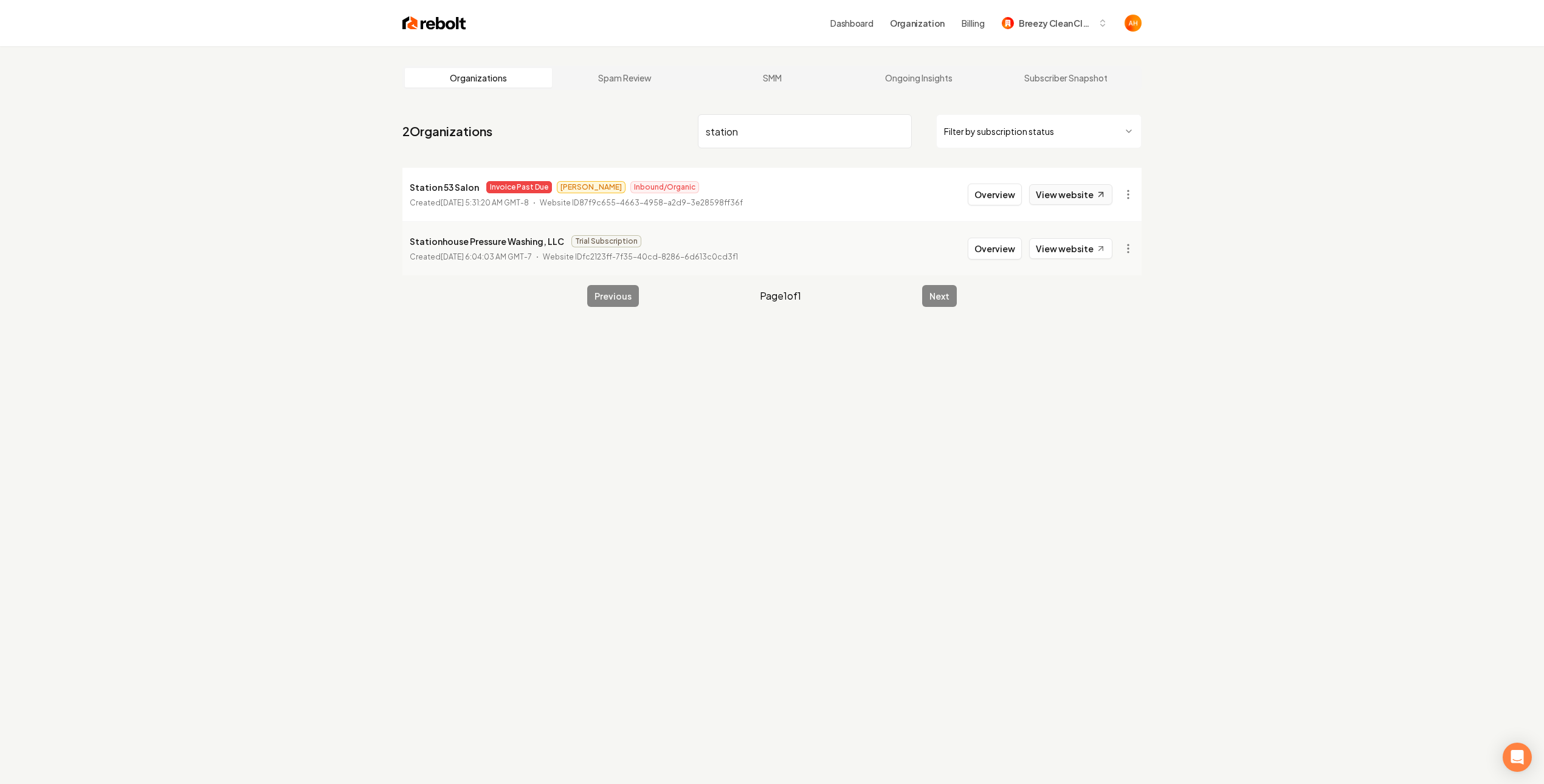
click at [1076, 200] on link "View website" at bounding box center [1070, 195] width 83 height 21
drag, startPoint x: 1143, startPoint y: 186, endPoint x: 1117, endPoint y: 187, distance: 26.0
click at [1129, 185] on main "Organizations Spam Review SMM Ongoing Insights Subscriber Snapshot 2 Organizati…" at bounding box center [772, 185] width 778 height 280
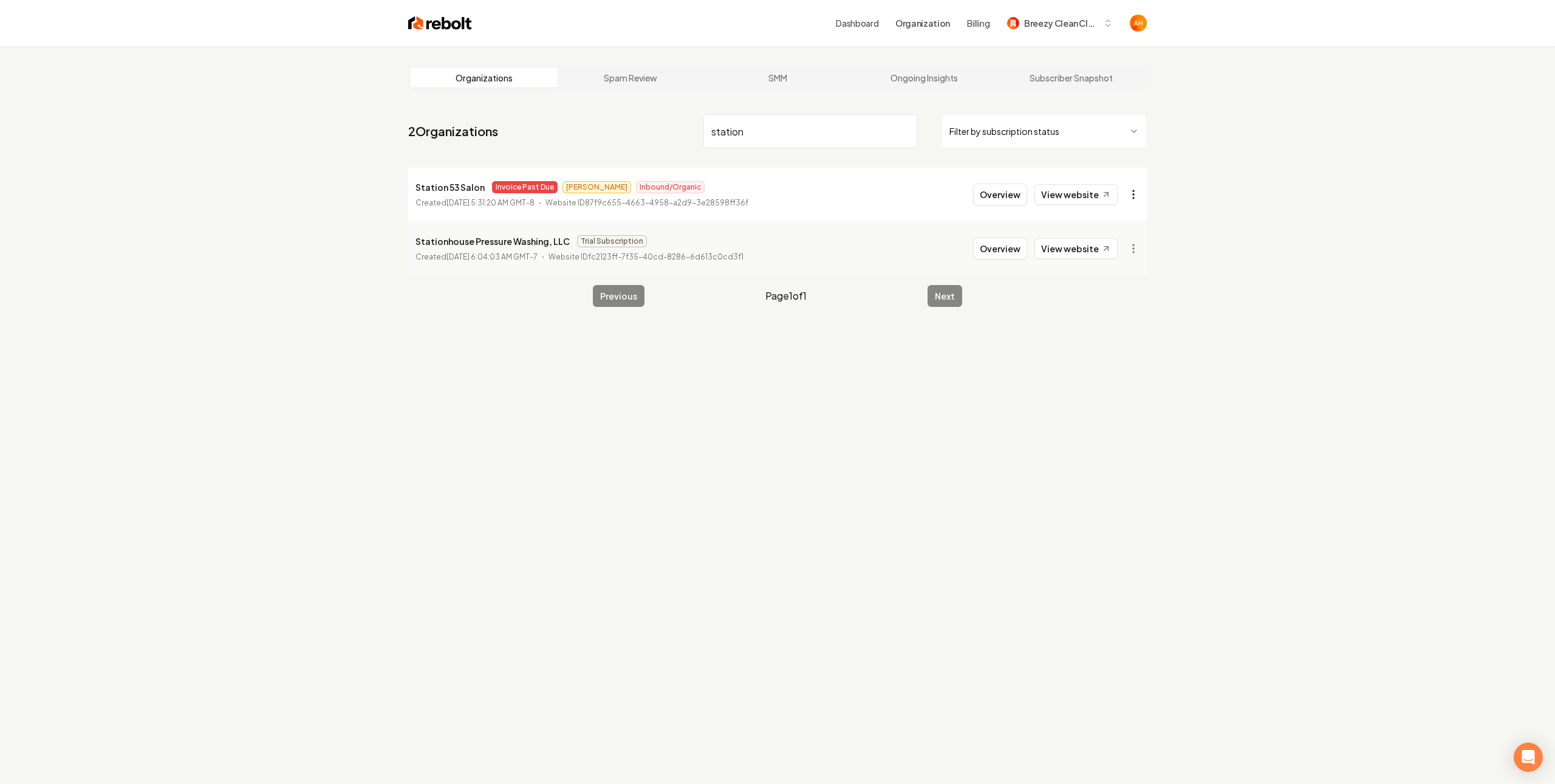
click at [1116, 188] on html "Dashboard Organization Billing Breezy Clean Cleaning Organizations Spam Review …" at bounding box center [778, 392] width 1555 height 784
click at [1121, 304] on link "View in Stripe" at bounding box center [1097, 299] width 77 height 19
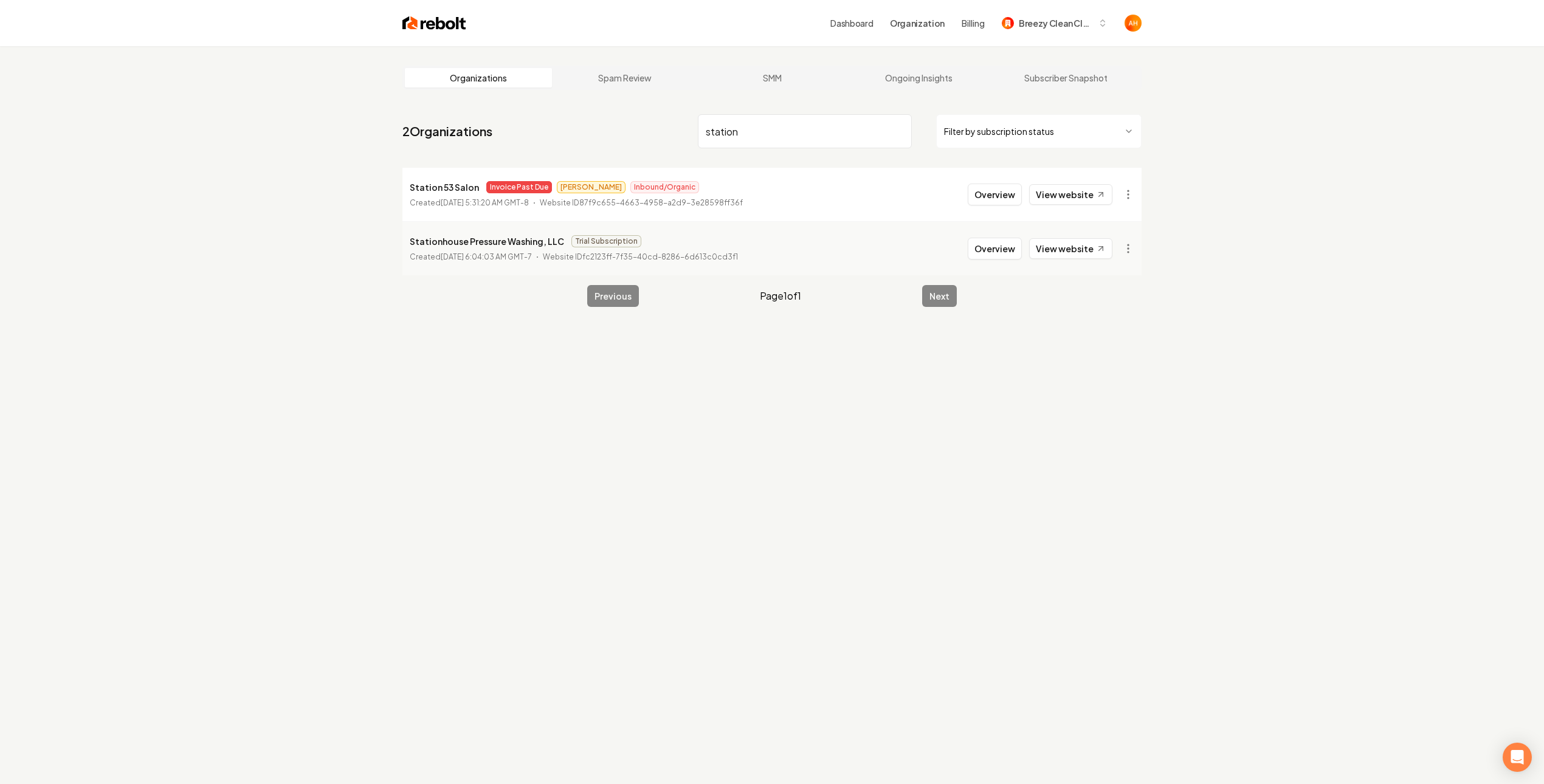
click at [756, 132] on input "station" at bounding box center [804, 132] width 214 height 34
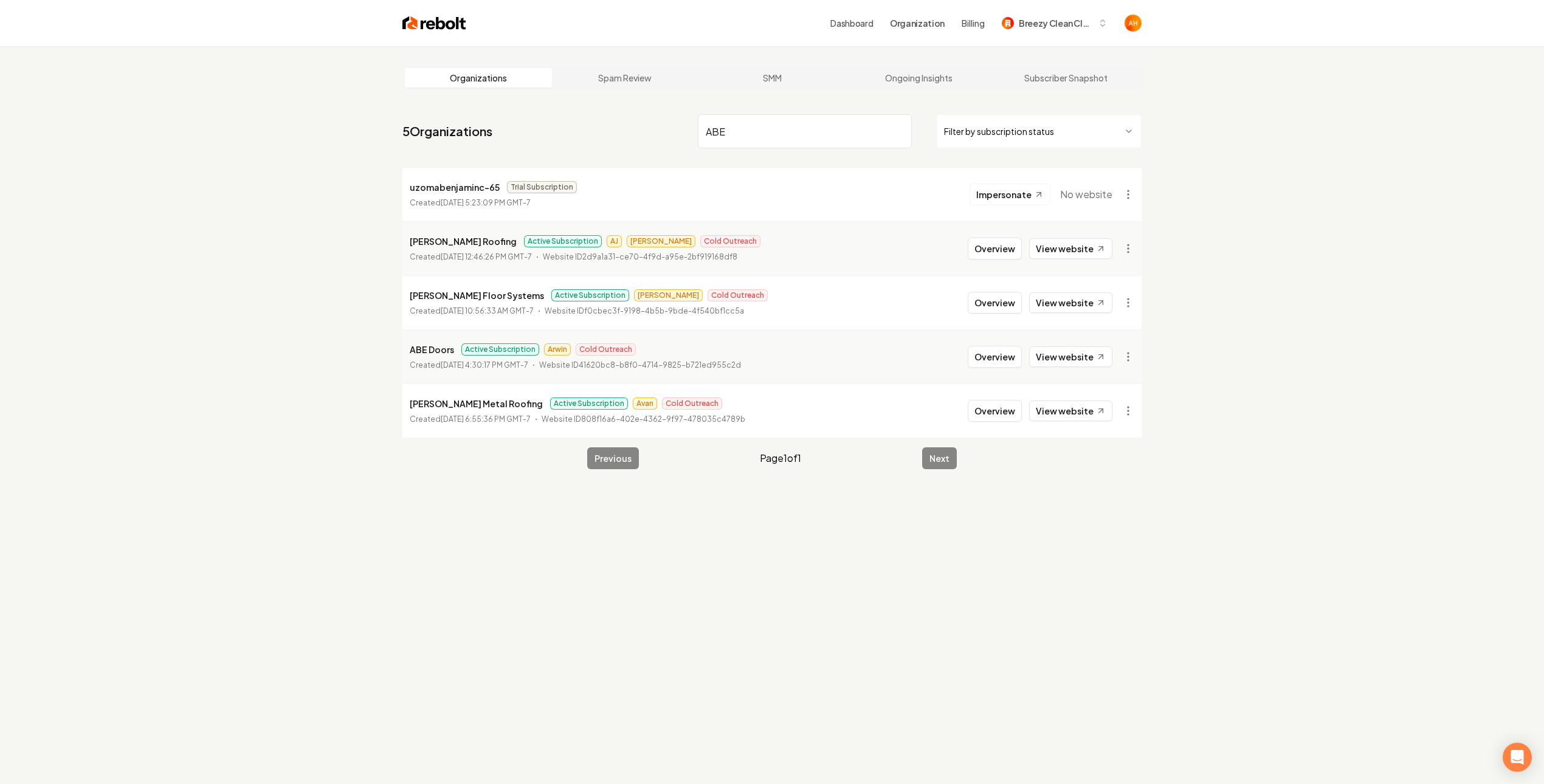
click at [755, 111] on main "Organizations Spam Review SMM Ongoing Insights Subscriber Snapshot 5 Organizati…" at bounding box center [772, 266] width 778 height 442
click at [764, 122] on input "ABE" at bounding box center [804, 132] width 214 height 34
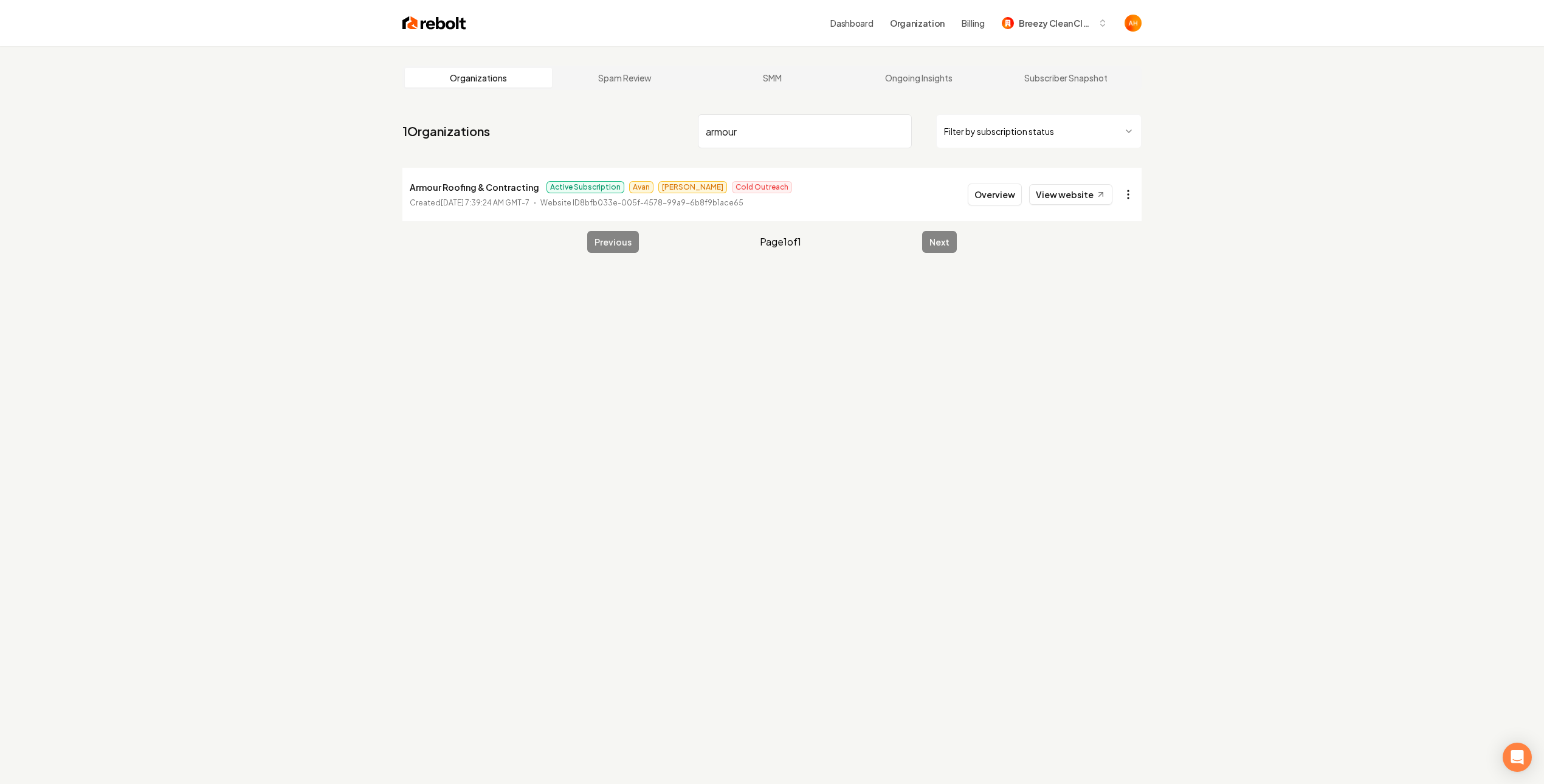
type input "armour"
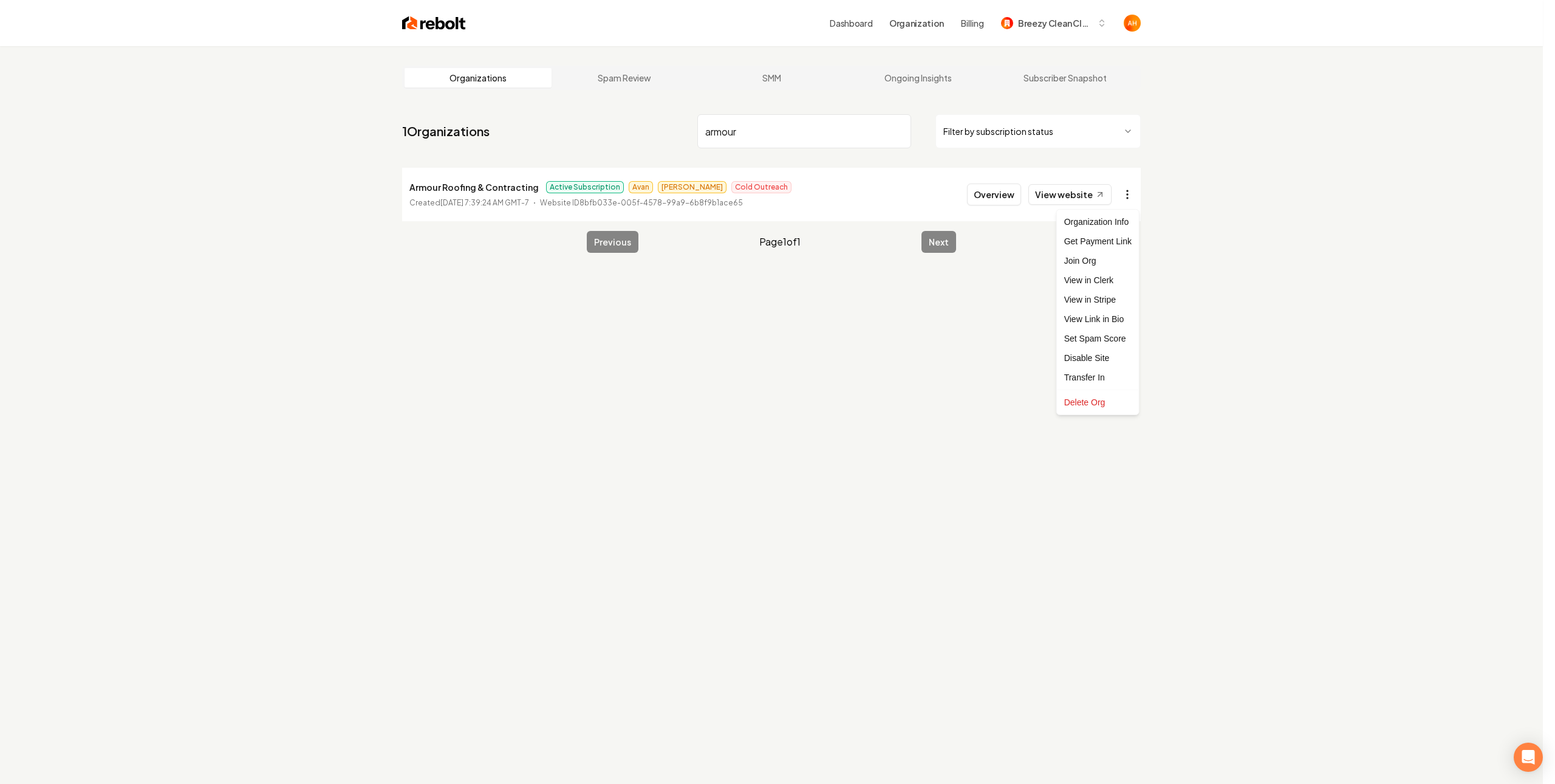
click at [1130, 193] on html "Dashboard Organization Billing Breezy Clean Cleaning Organizations Spam Review …" at bounding box center [778, 392] width 1555 height 784
click at [1082, 296] on link "View in Stripe" at bounding box center [1097, 299] width 77 height 19
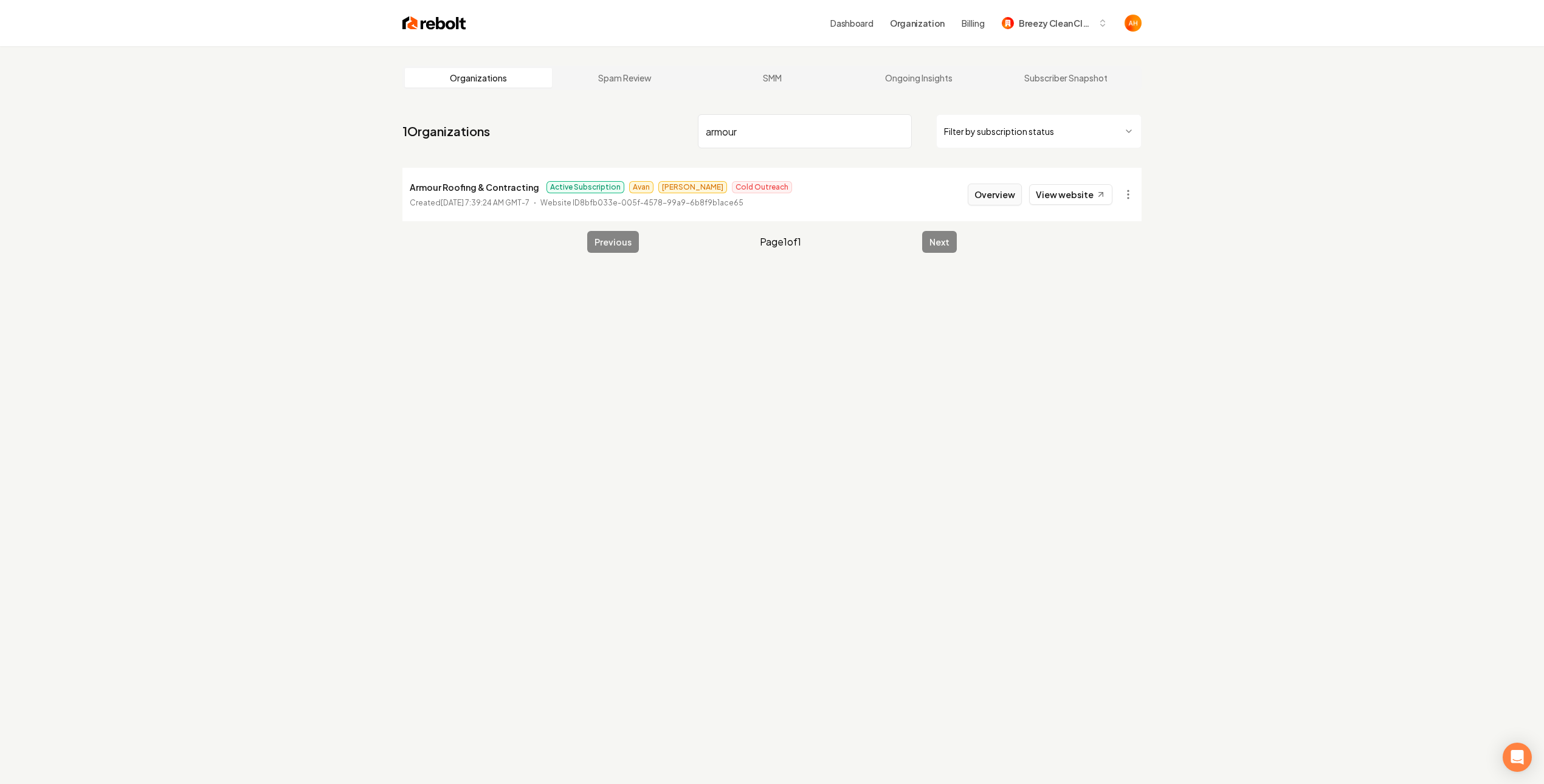
drag, startPoint x: 993, startPoint y: 180, endPoint x: 975, endPoint y: 195, distance: 23.4
click at [993, 180] on li "Armour Roofing & Contracting Active Subscription [PERSON_NAME] Cold Outreach Cr…" at bounding box center [771, 195] width 739 height 53
click at [975, 196] on button "Overview" at bounding box center [995, 194] width 54 height 22
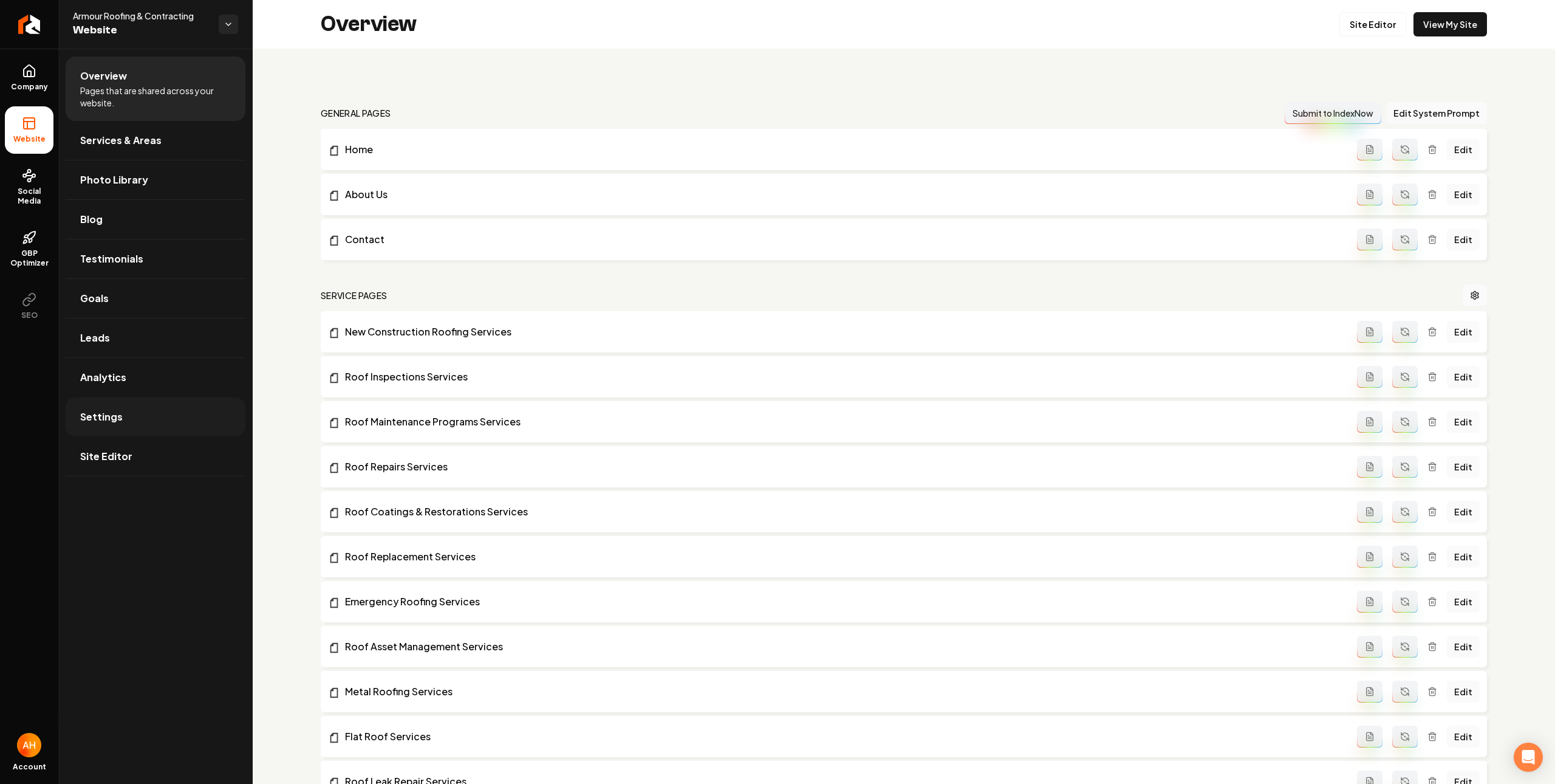
click at [134, 423] on link "Settings" at bounding box center [156, 416] width 180 height 39
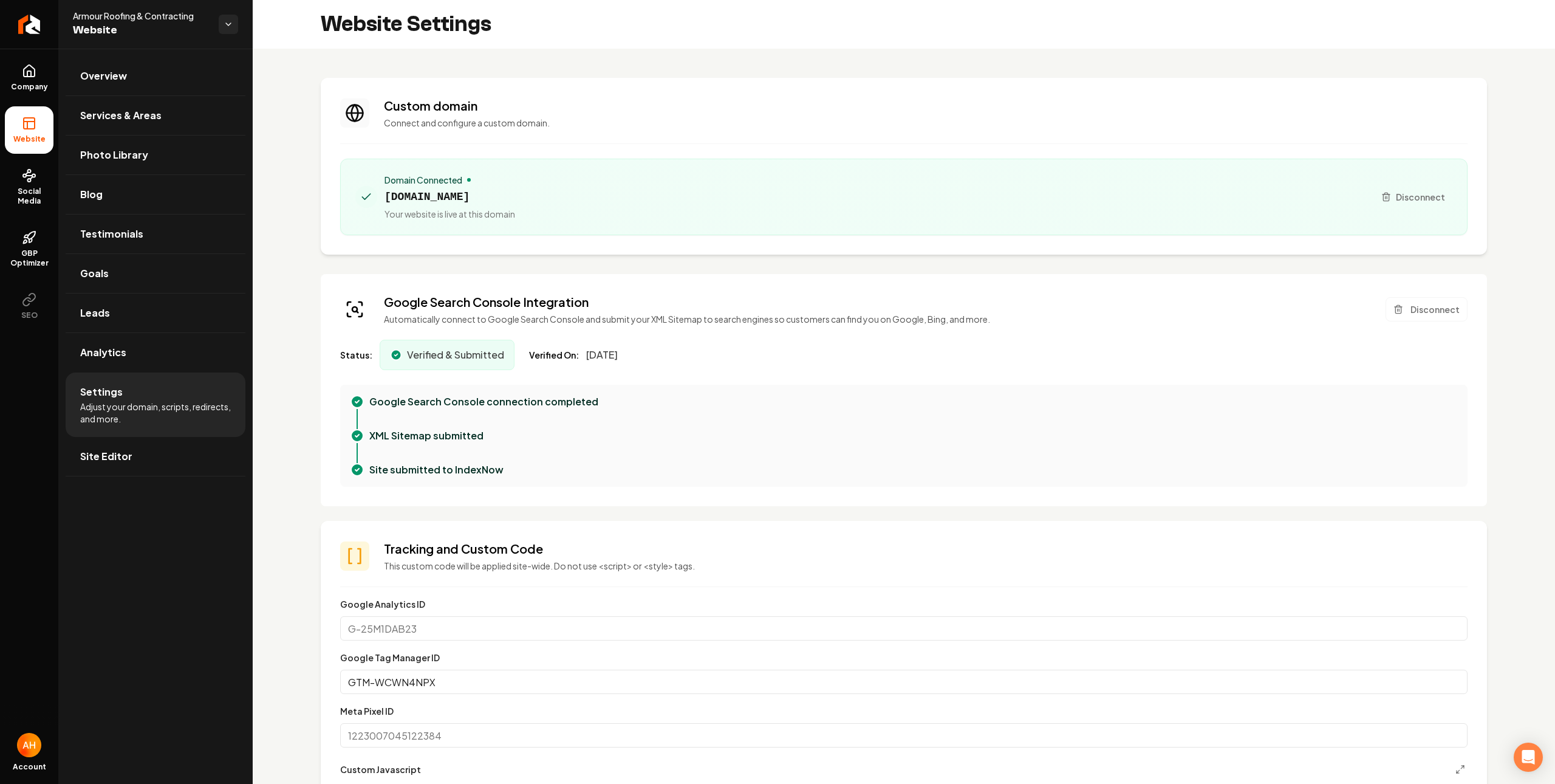
scroll to position [109, 0]
